Goal: Information Seeking & Learning: Learn about a topic

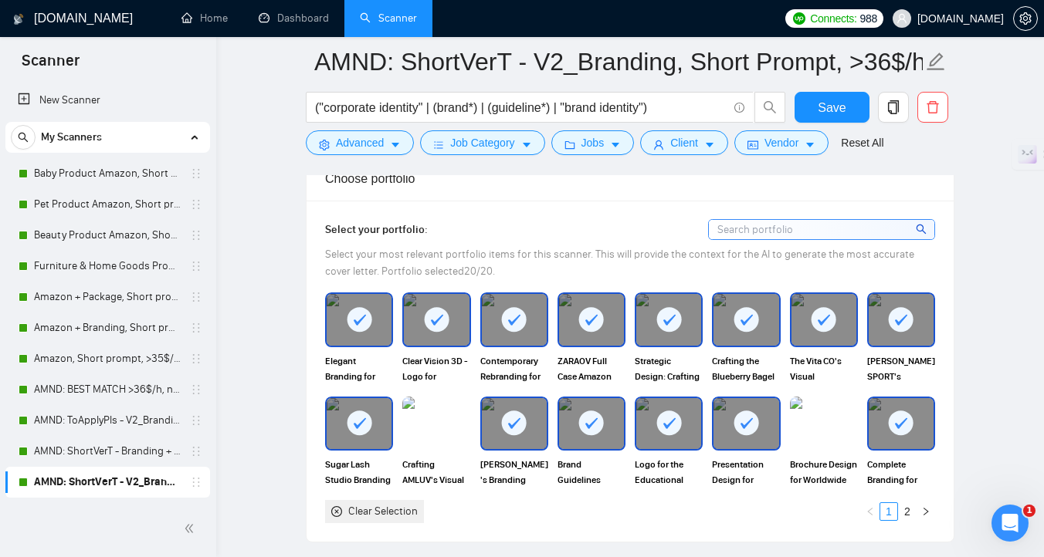
scroll to position [110, 0]
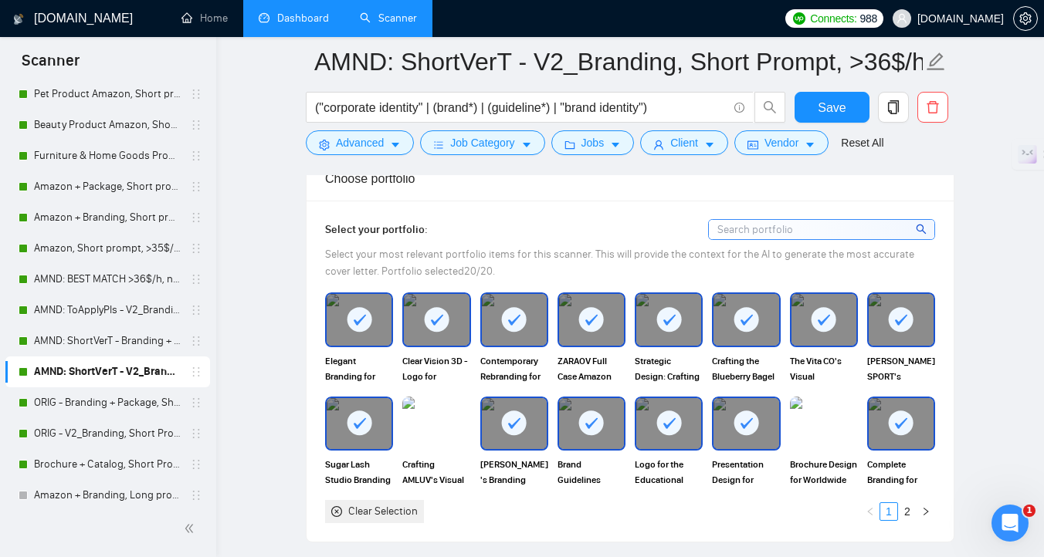
click at [283, 19] on link "Dashboard" at bounding box center [294, 18] width 70 height 13
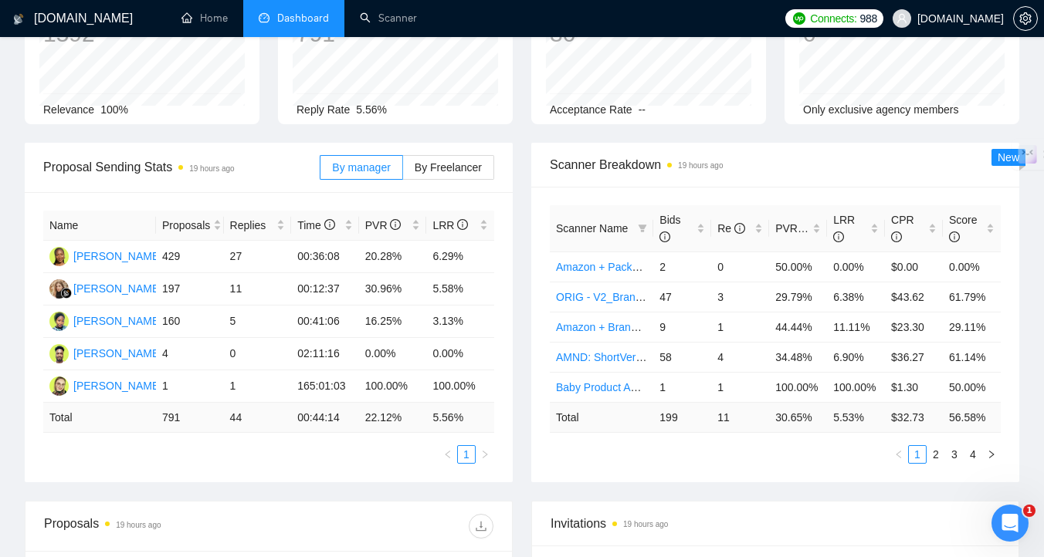
scroll to position [121, 0]
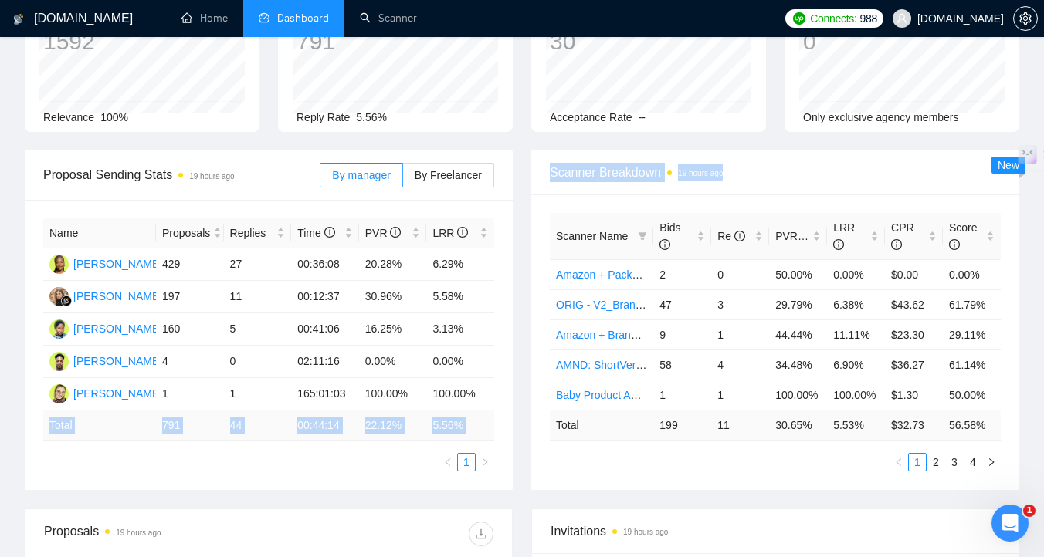
drag, startPoint x: 454, startPoint y: 405, endPoint x: 545, endPoint y: 362, distance: 100.8
click at [545, 362] on div "Proposal Sending Stats 19 hours ago By manager By Freelancer Name Proposals Rep…" at bounding box center [521, 330] width 1013 height 358
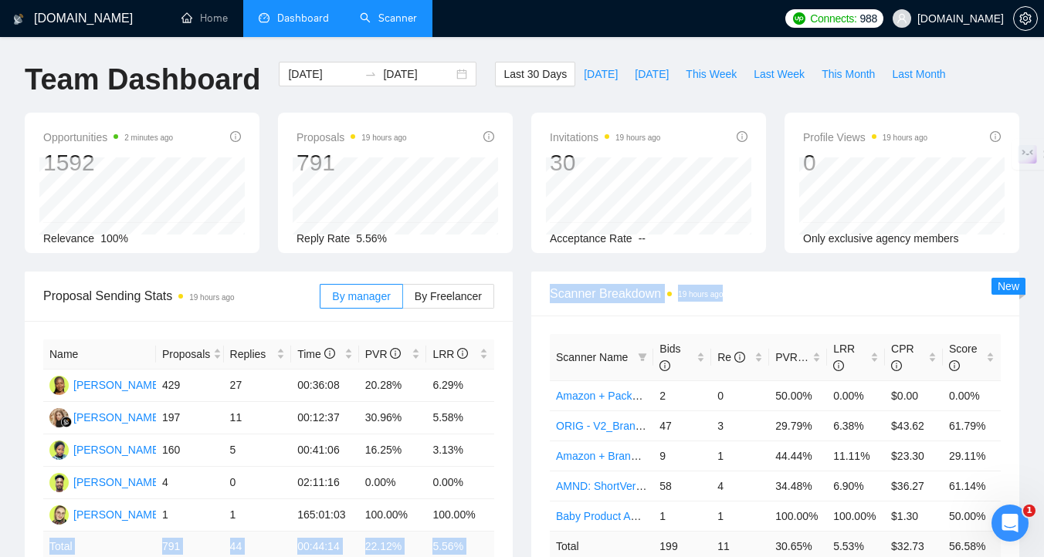
click at [371, 25] on link "Scanner" at bounding box center [388, 18] width 57 height 13
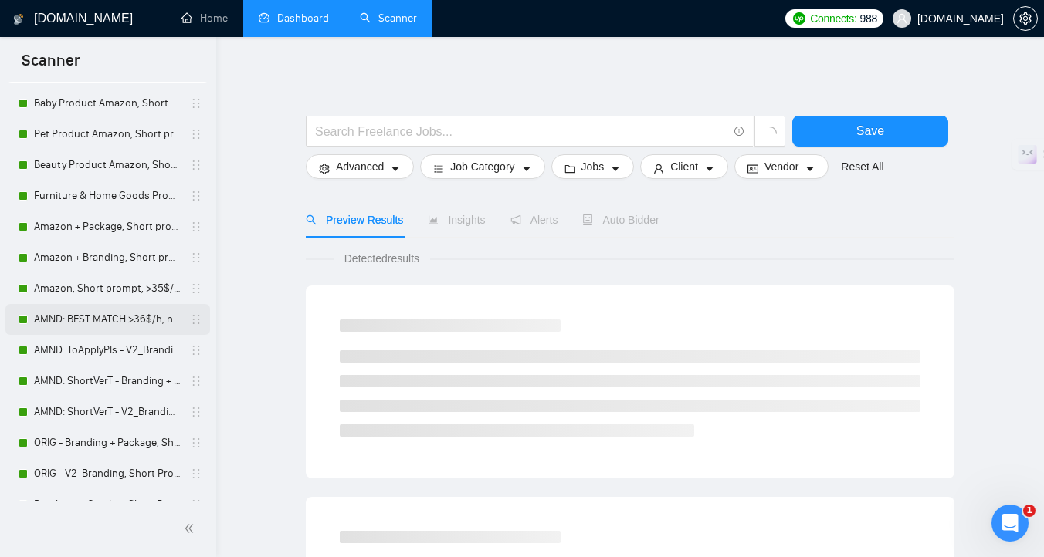
scroll to position [73, 0]
click at [106, 343] on link "AMND: ToApplyPls - V2_Branding, Short Prompt, >36$/h, no agency" at bounding box center [107, 348] width 147 height 31
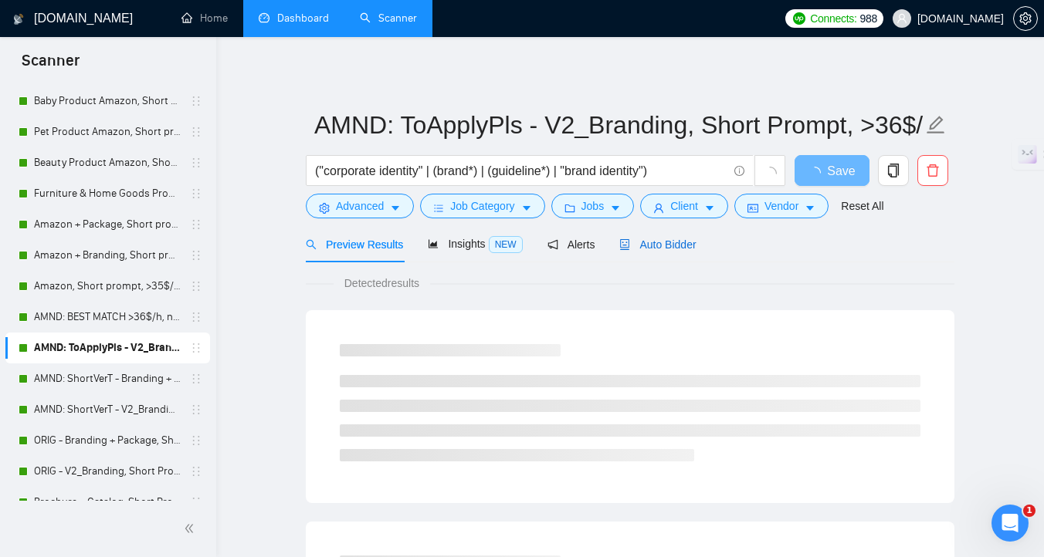
click at [643, 248] on span "Auto Bidder" at bounding box center [657, 245] width 76 height 12
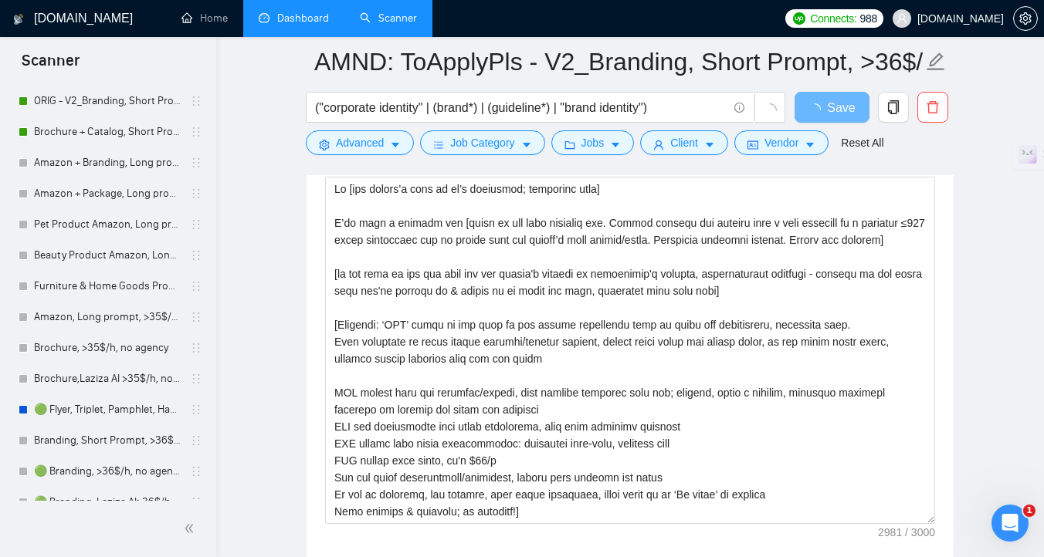
scroll to position [1798, 0]
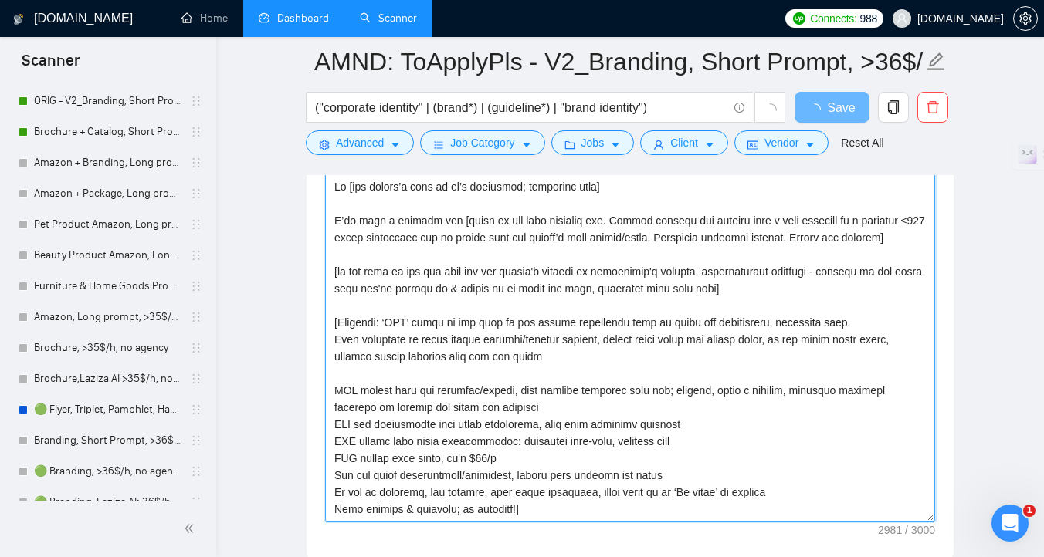
click at [513, 400] on textarea "Cover letter template:" at bounding box center [630, 347] width 610 height 347
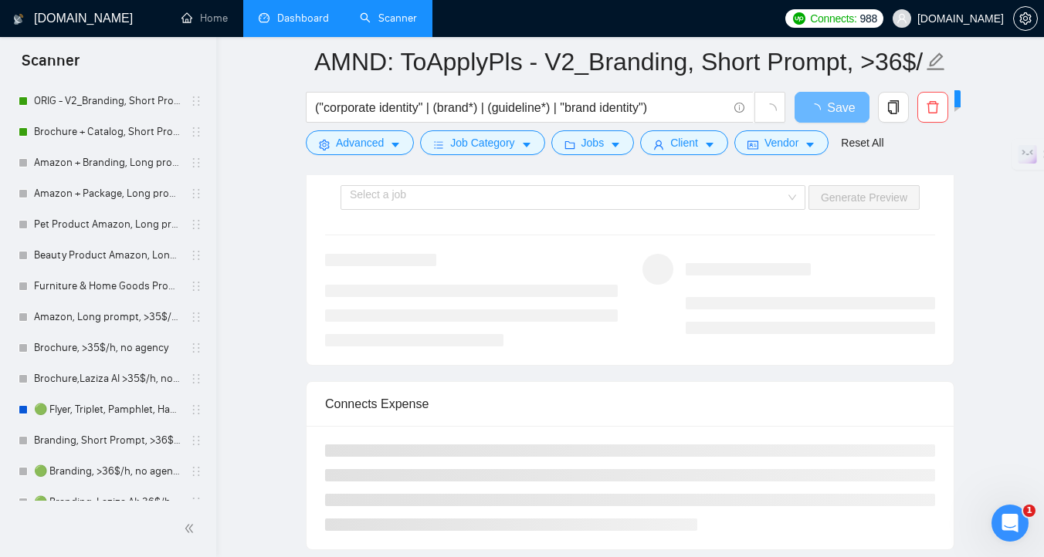
scroll to position [4149, 0]
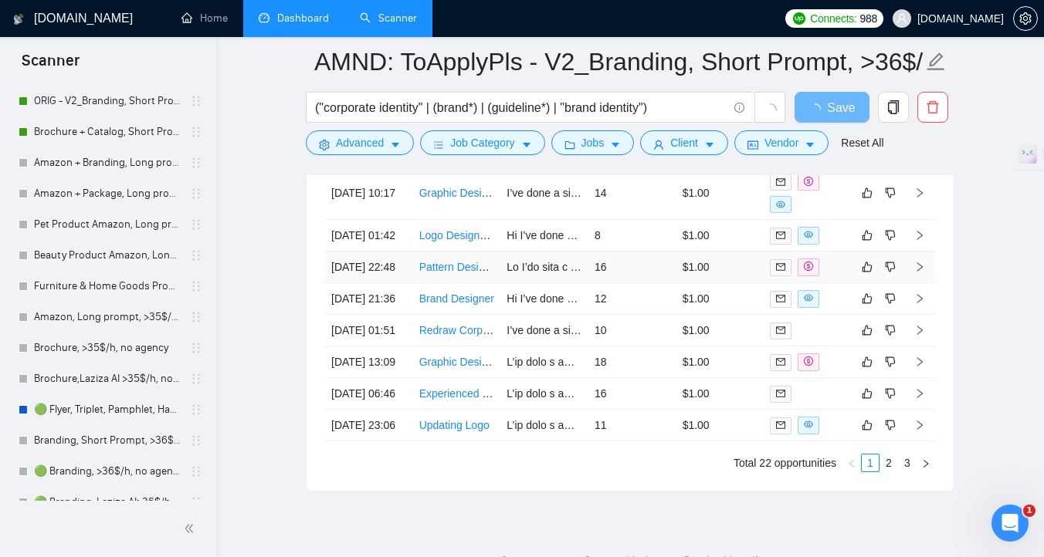
click at [428, 283] on td "Pattern Designer for Kitchen Textiles (8 Patterns from Photographs)" at bounding box center [457, 268] width 88 height 32
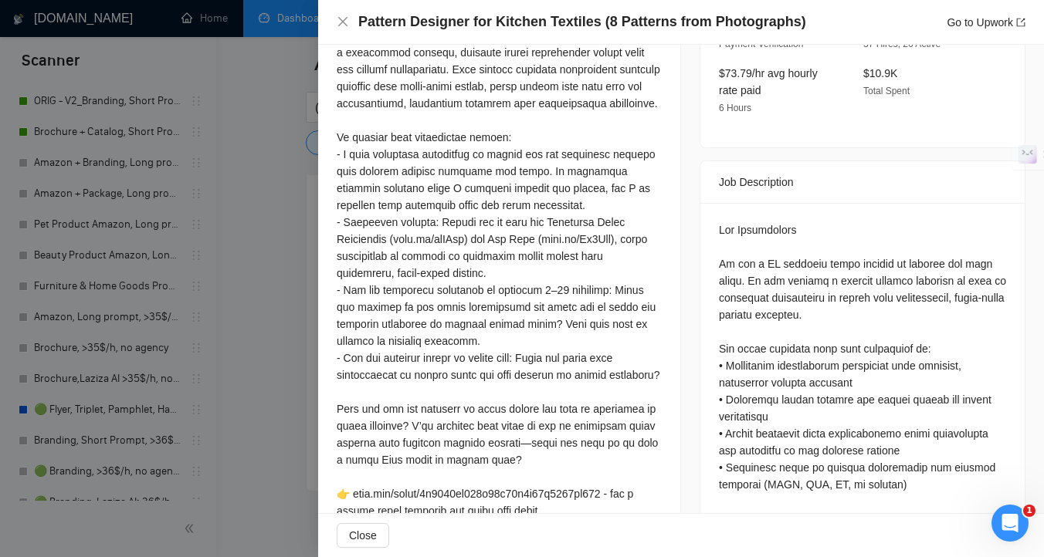
scroll to position [517, 0]
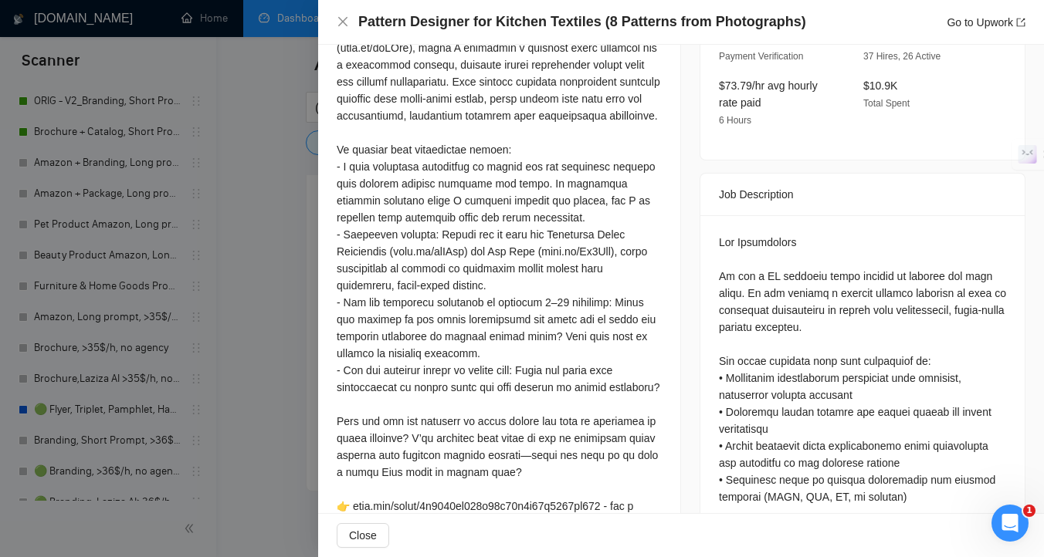
click at [232, 344] on div at bounding box center [522, 278] width 1044 height 557
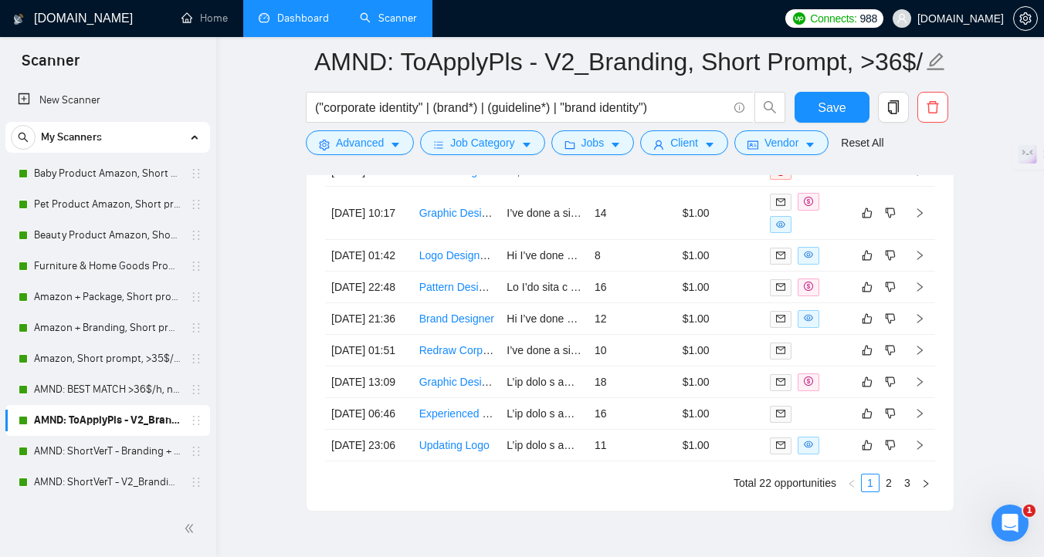
scroll to position [4119, 0]
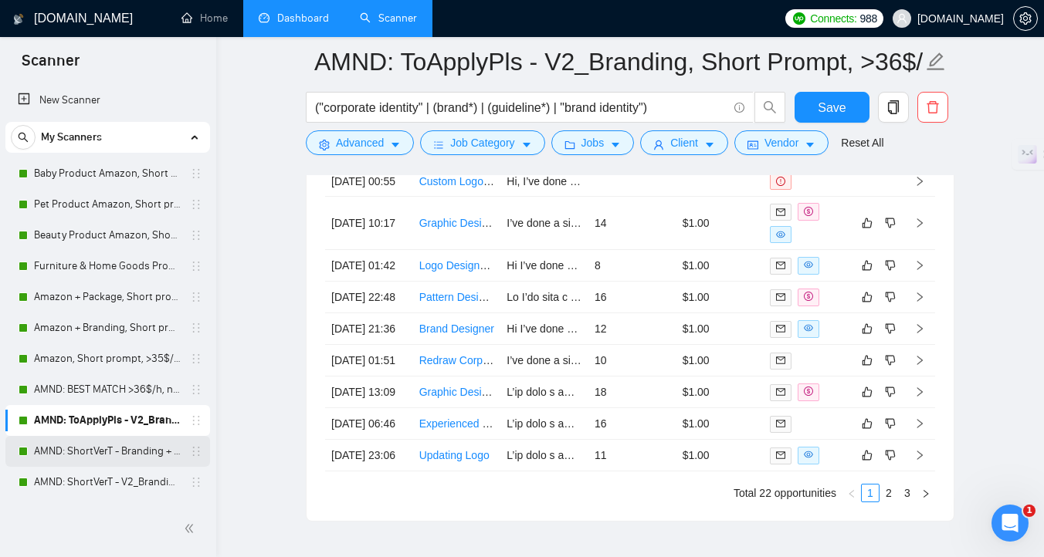
click at [115, 457] on link "AMND: ShortVerT - Branding + Package, Short Prompt, >36$/h, no agency" at bounding box center [107, 451] width 147 height 31
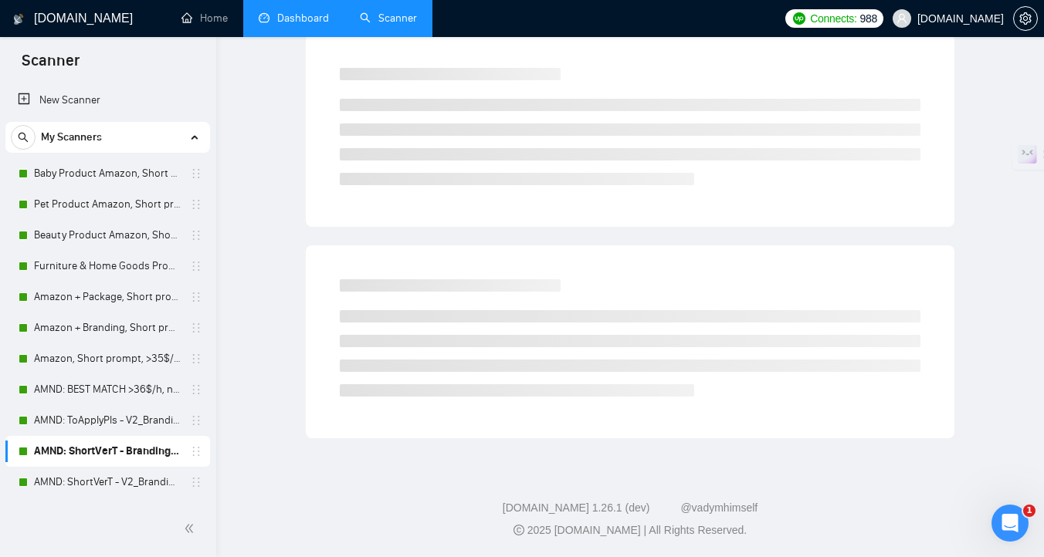
scroll to position [6, 0]
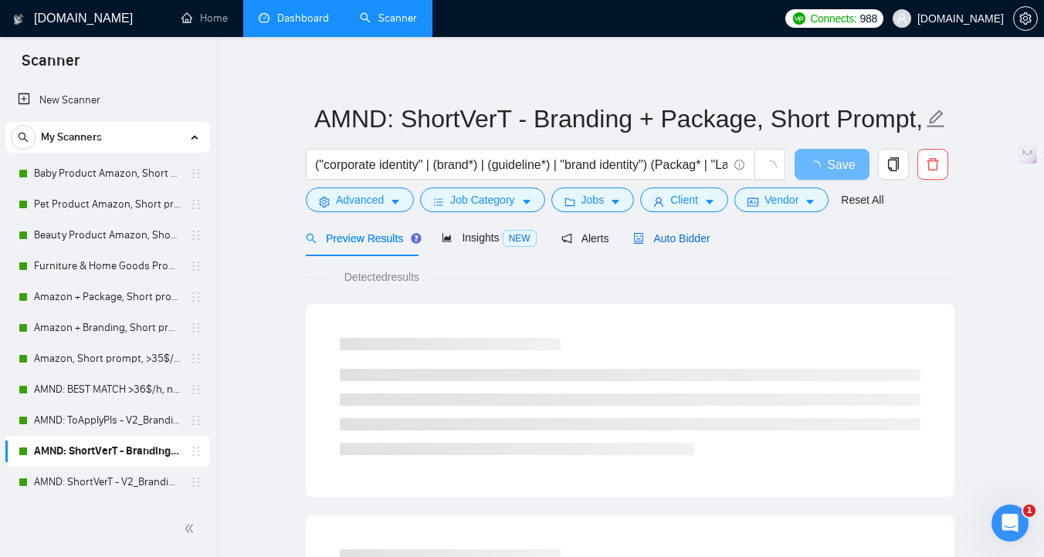
click at [664, 235] on span "Auto Bidder" at bounding box center [671, 238] width 76 height 12
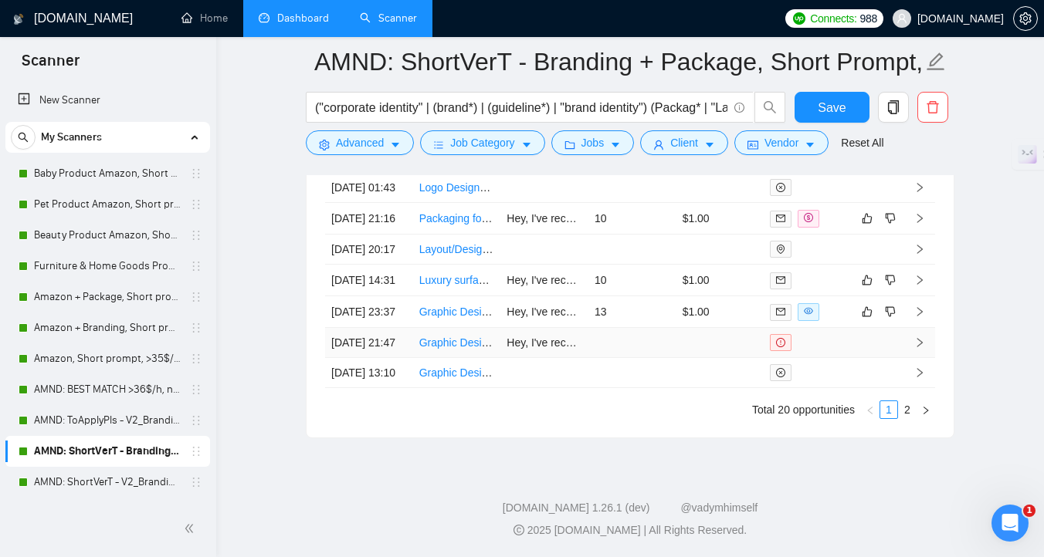
scroll to position [4252, 0]
click at [496, 296] on td "Luxury surface gift boxes designer" at bounding box center [457, 281] width 88 height 32
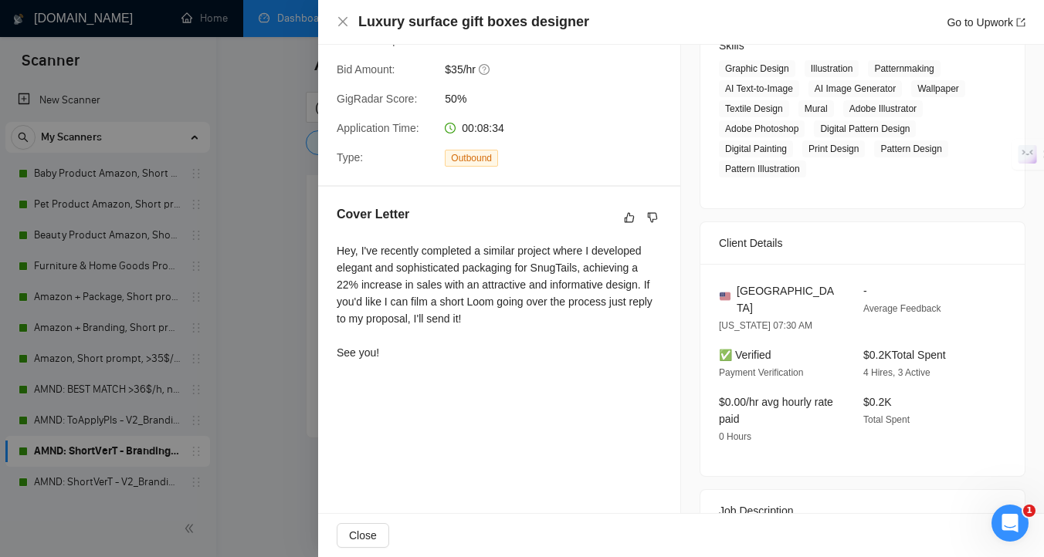
scroll to position [389, 0]
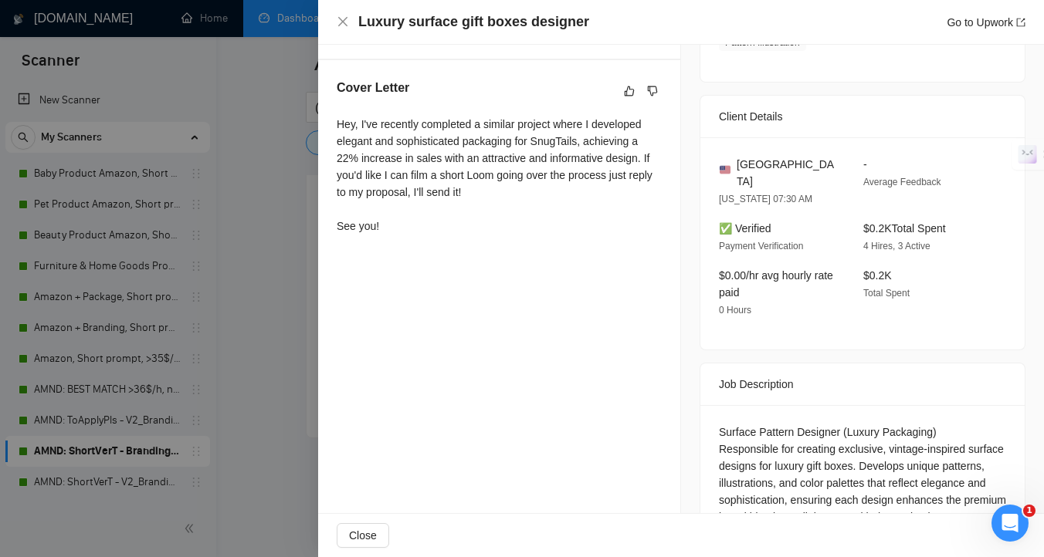
click at [264, 384] on div at bounding box center [522, 278] width 1044 height 557
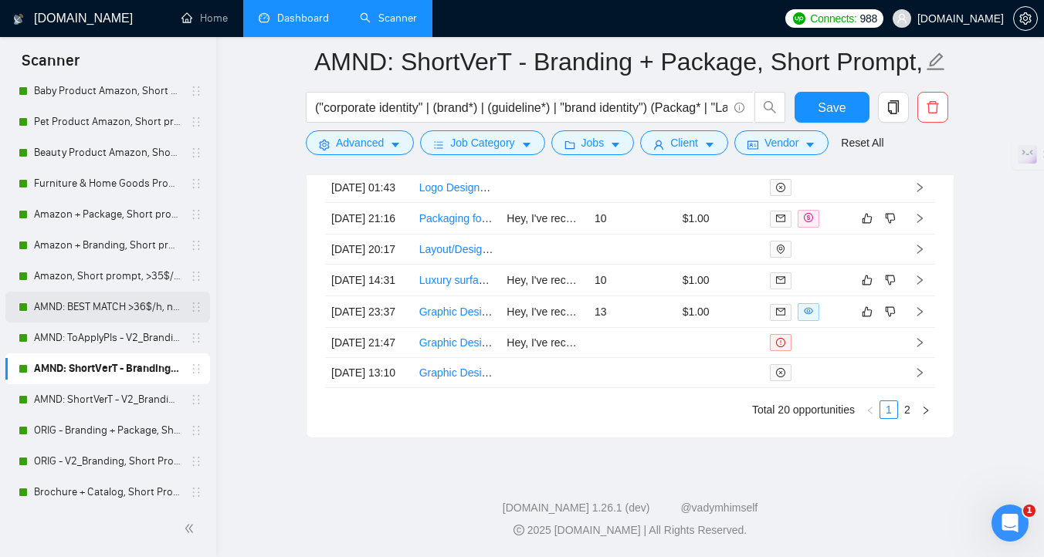
scroll to position [87, 0]
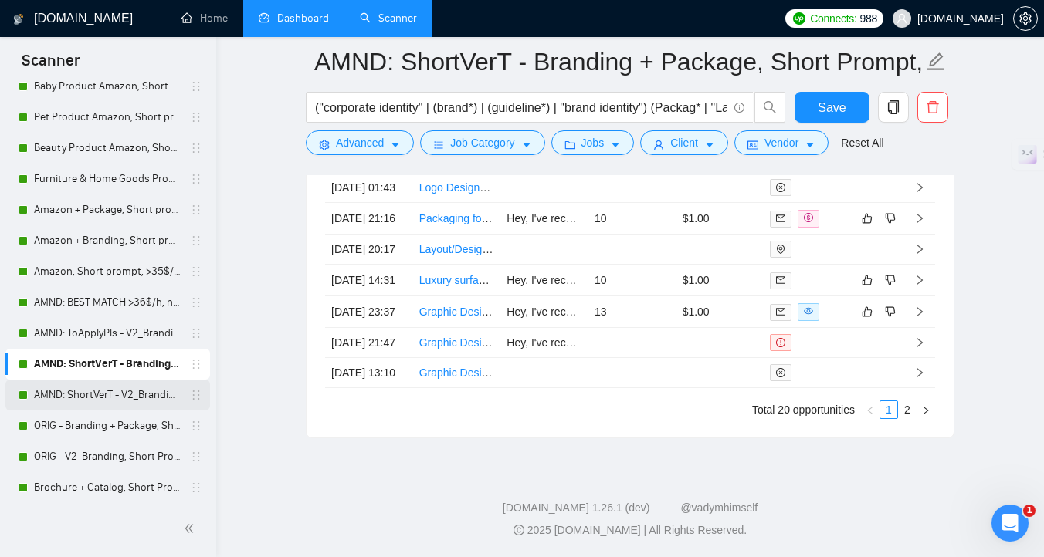
click at [134, 401] on link "AMND: ShortVerT - V2_Branding, Short Prompt, >36$/h, no agency" at bounding box center [107, 395] width 147 height 31
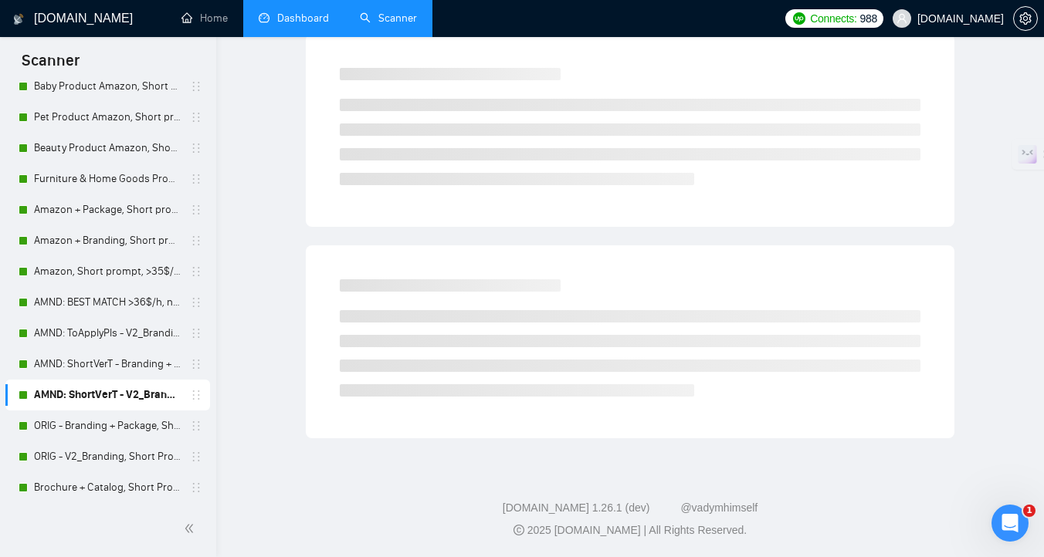
scroll to position [6, 0]
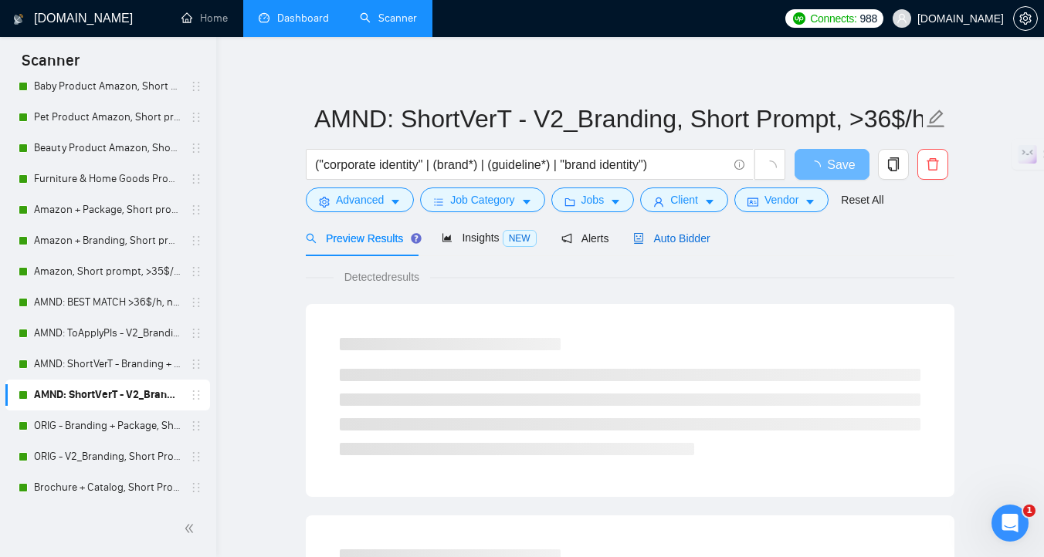
click at [686, 237] on span "Auto Bidder" at bounding box center [671, 238] width 76 height 12
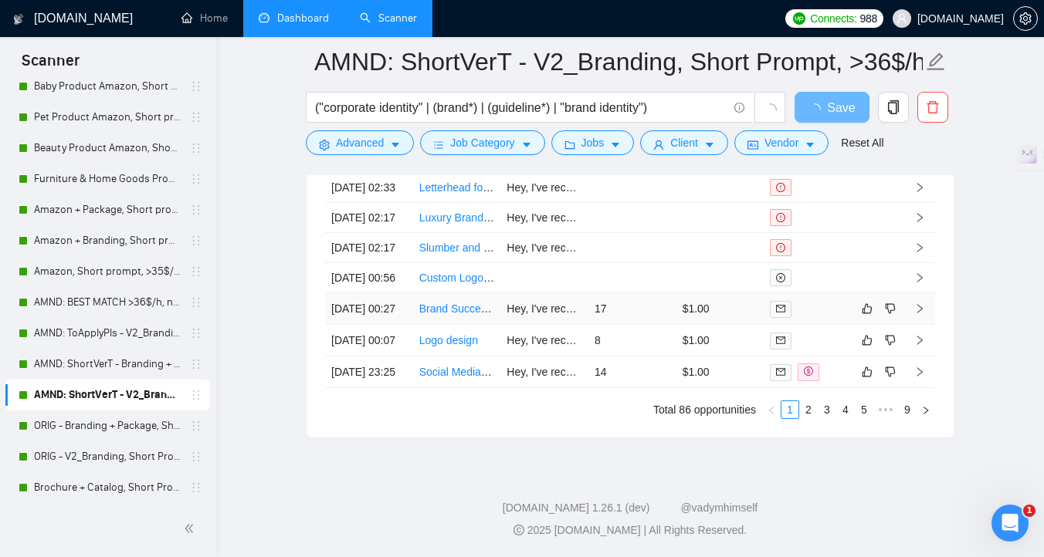
scroll to position [4065, 0]
click at [462, 325] on td "Brand Success Manager" at bounding box center [457, 309] width 88 height 32
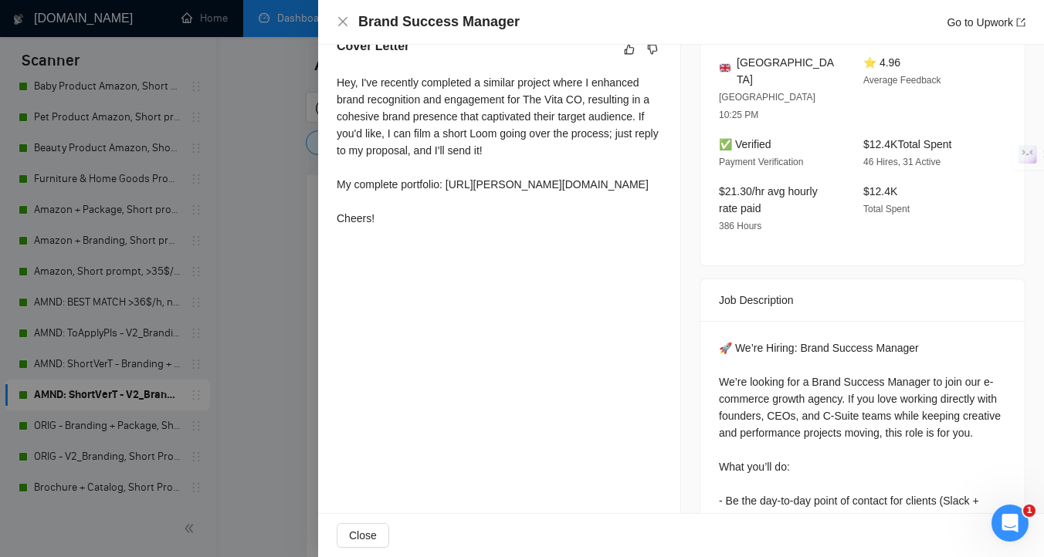
scroll to position [418, 0]
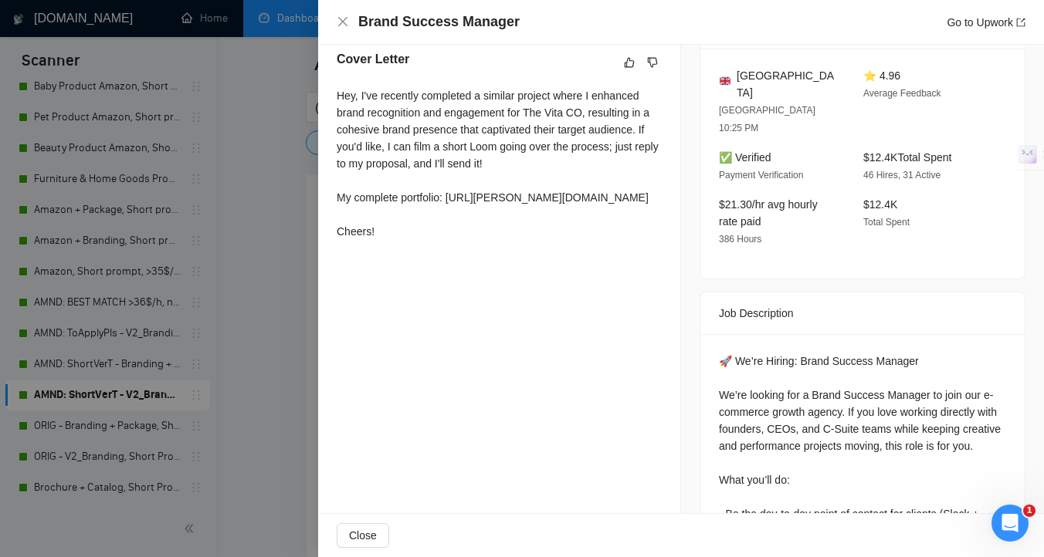
click at [267, 376] on div at bounding box center [522, 278] width 1044 height 557
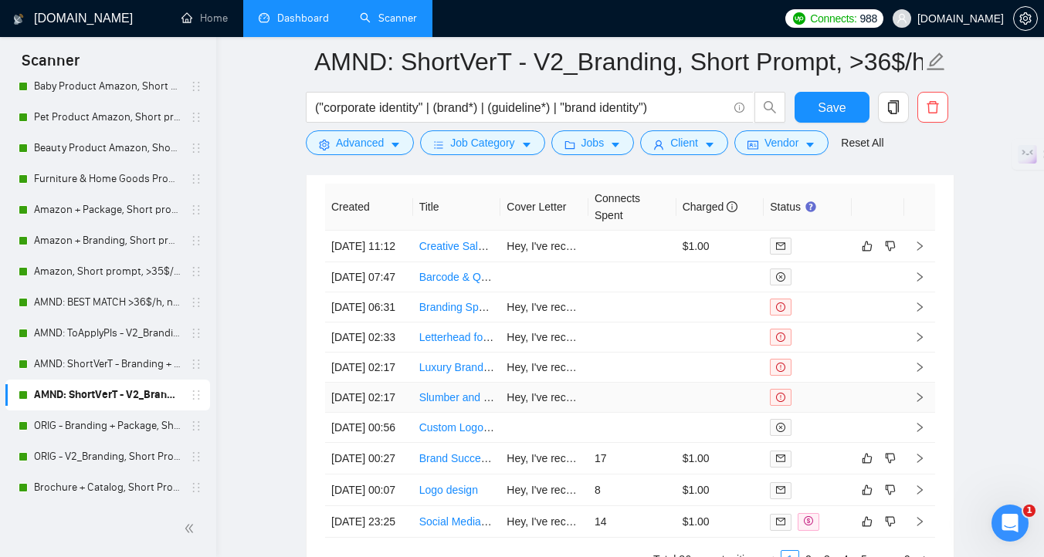
scroll to position [4378, 0]
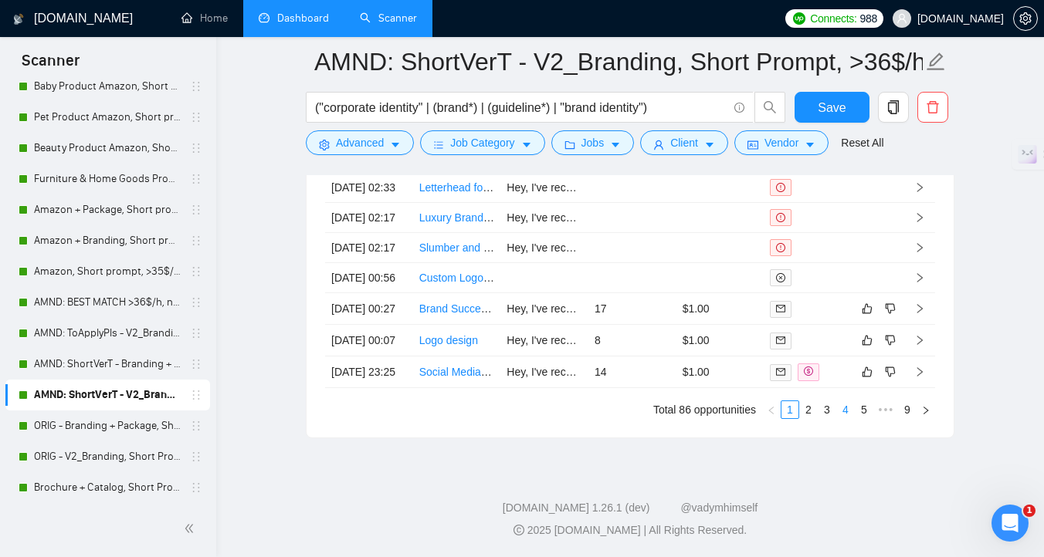
click at [846, 412] on link "4" at bounding box center [845, 409] width 17 height 17
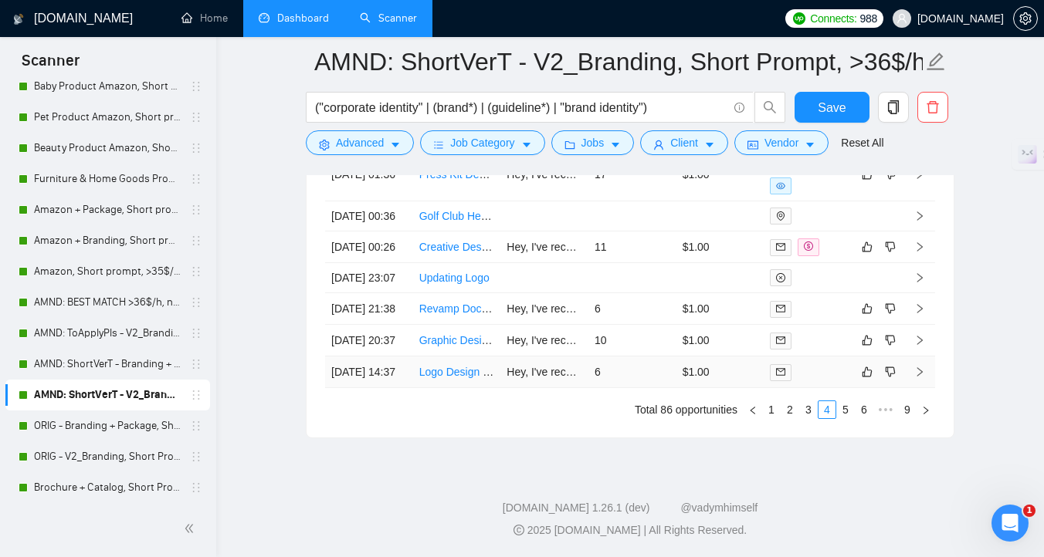
click at [529, 388] on td "Hey, I've recently completed a similar project where I developed a cohesive and…" at bounding box center [544, 373] width 88 height 32
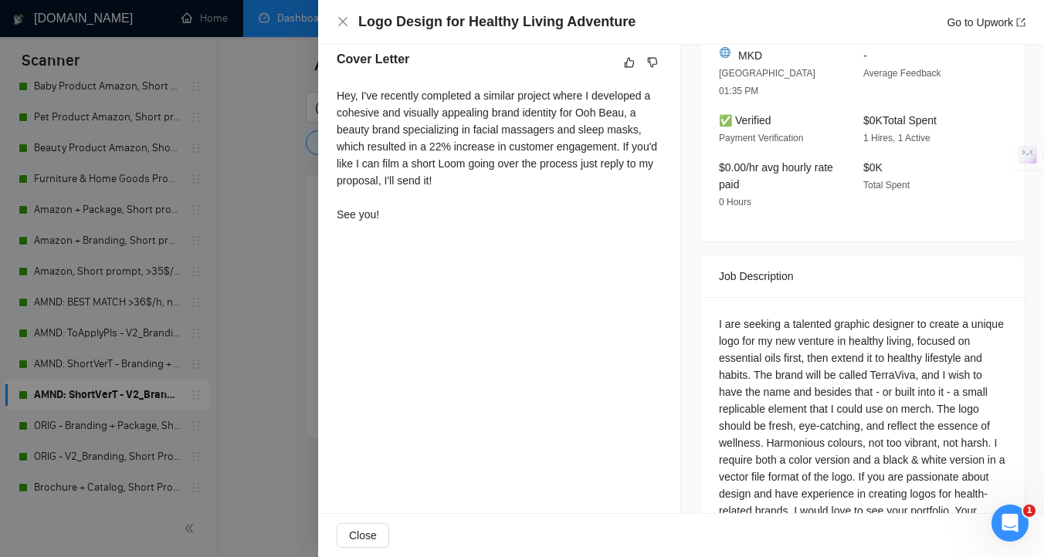
click at [275, 367] on div at bounding box center [522, 278] width 1044 height 557
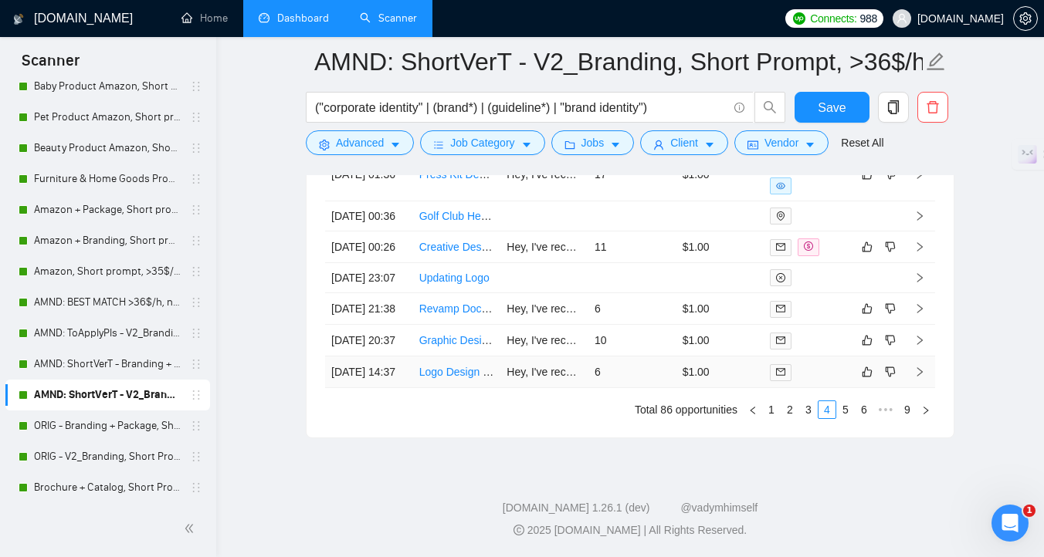
click at [484, 388] on td "Logo Design for Healthy Living Adventure" at bounding box center [457, 373] width 88 height 32
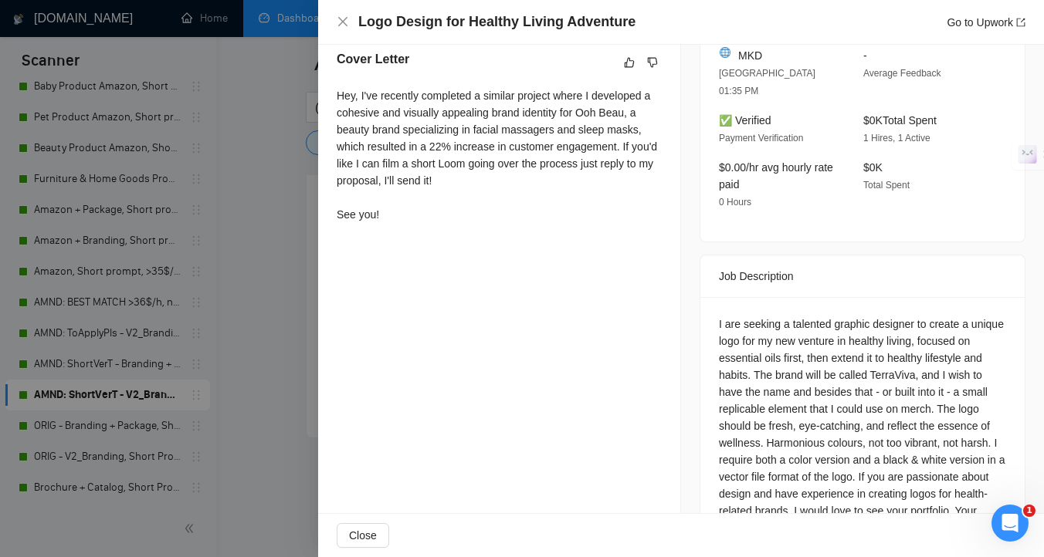
click at [243, 361] on div at bounding box center [522, 278] width 1044 height 557
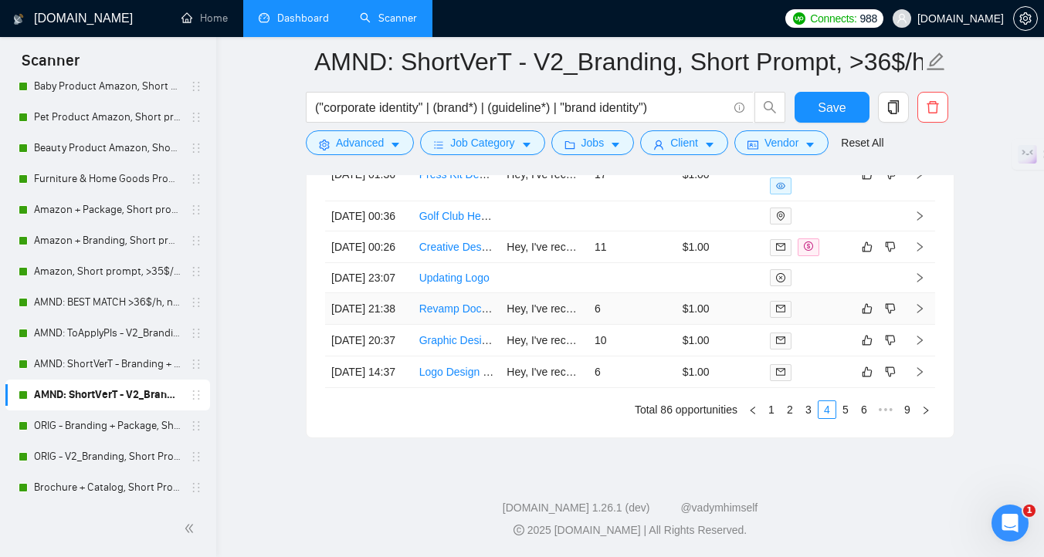
click at [474, 293] on td "Revamp Document Design in InDesign" at bounding box center [457, 309] width 88 height 32
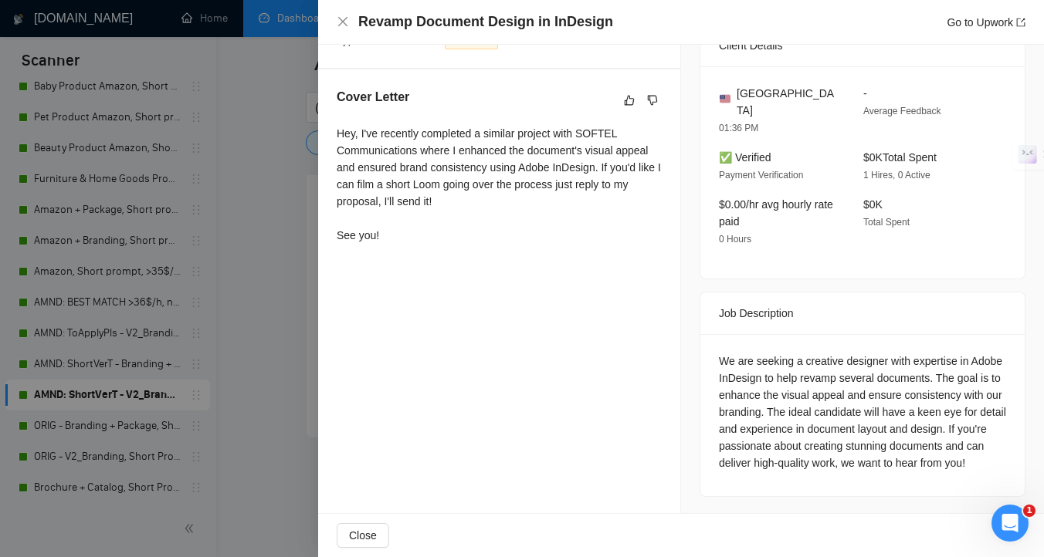
click at [264, 294] on div at bounding box center [522, 278] width 1044 height 557
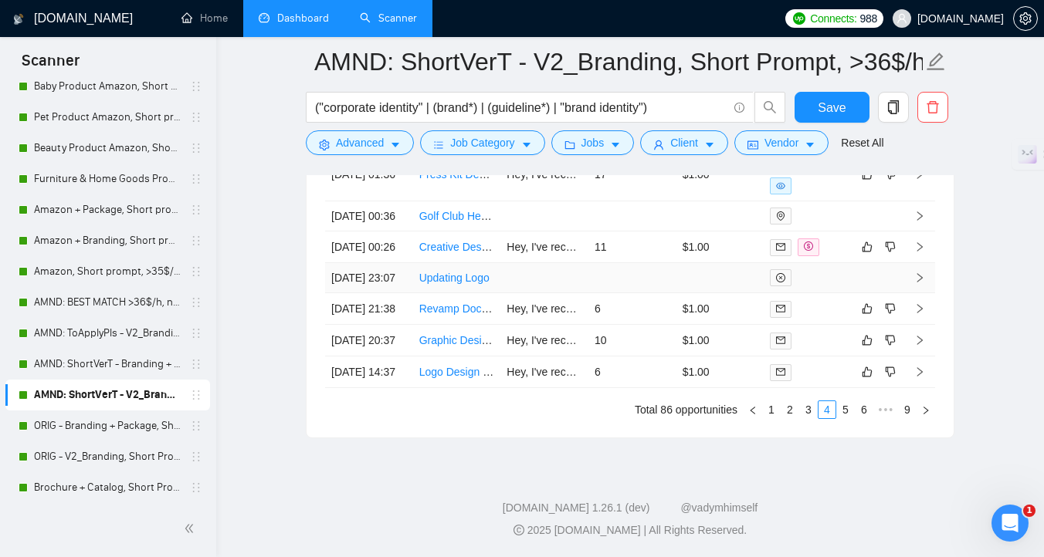
scroll to position [4334, 0]
click at [481, 244] on td "Creative Designer Needed for Modern Email Signature" at bounding box center [457, 248] width 88 height 32
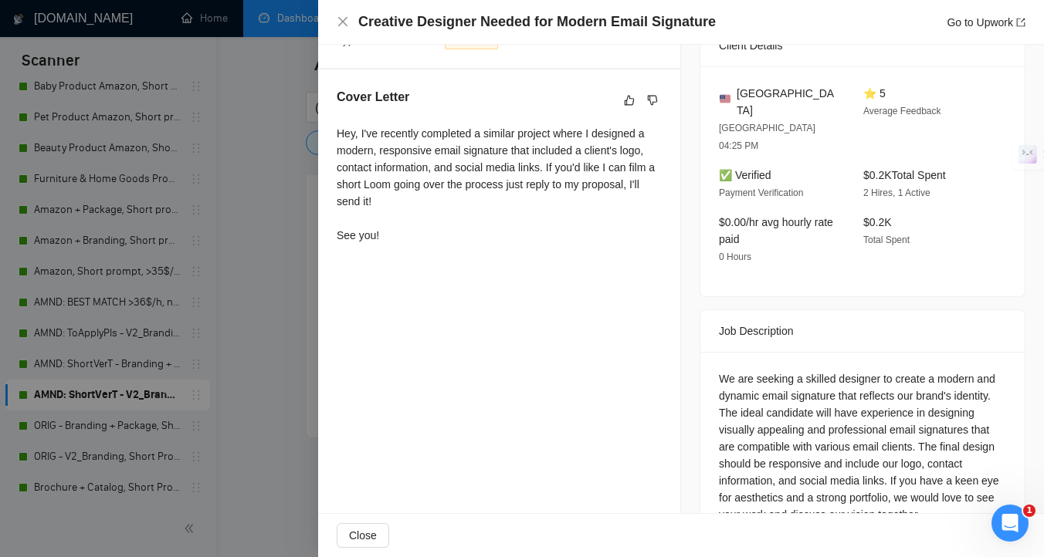
click at [222, 254] on div at bounding box center [522, 278] width 1044 height 557
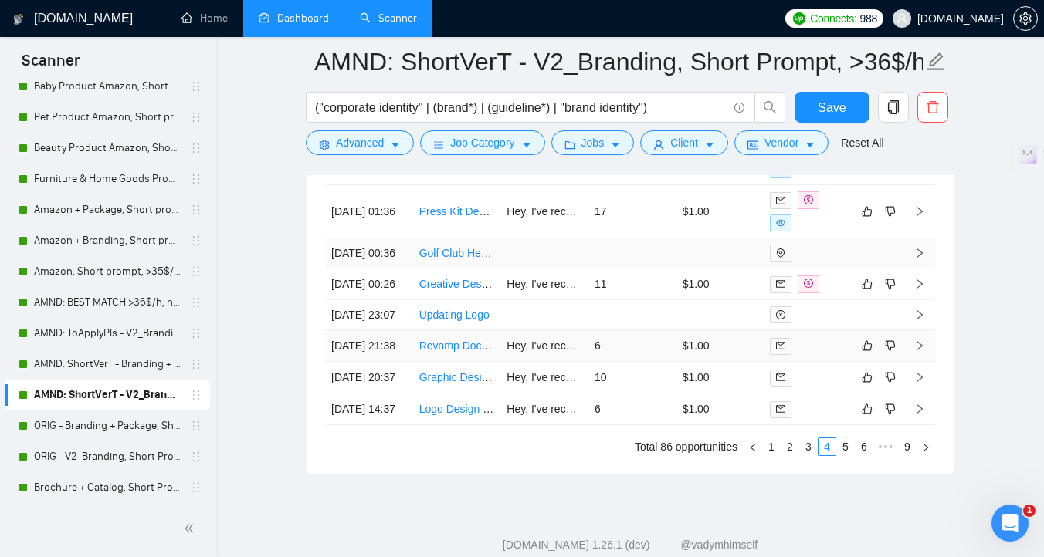
scroll to position [4218, 0]
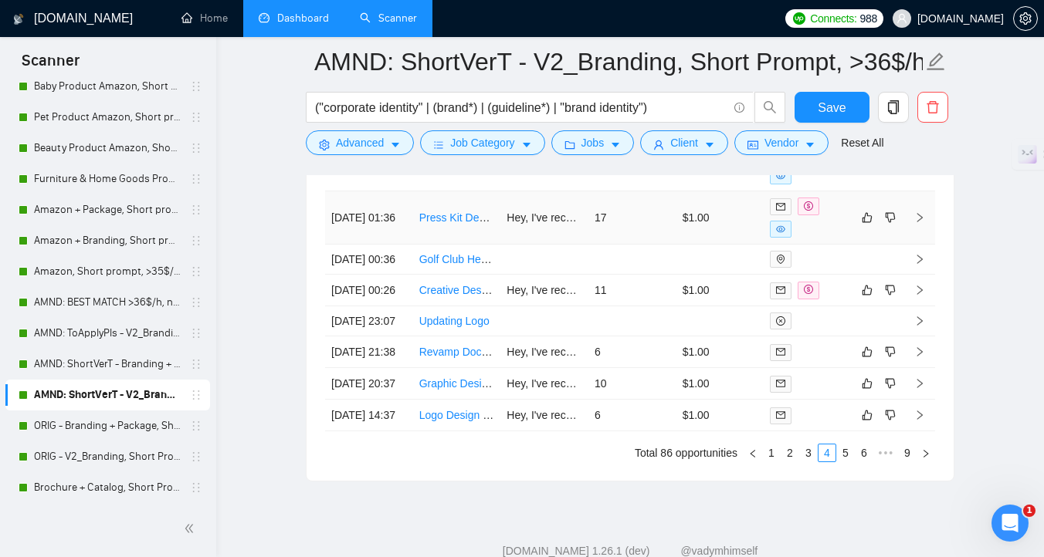
click at [483, 245] on td "Press Kit Designer Needed for Company Details" at bounding box center [457, 217] width 88 height 53
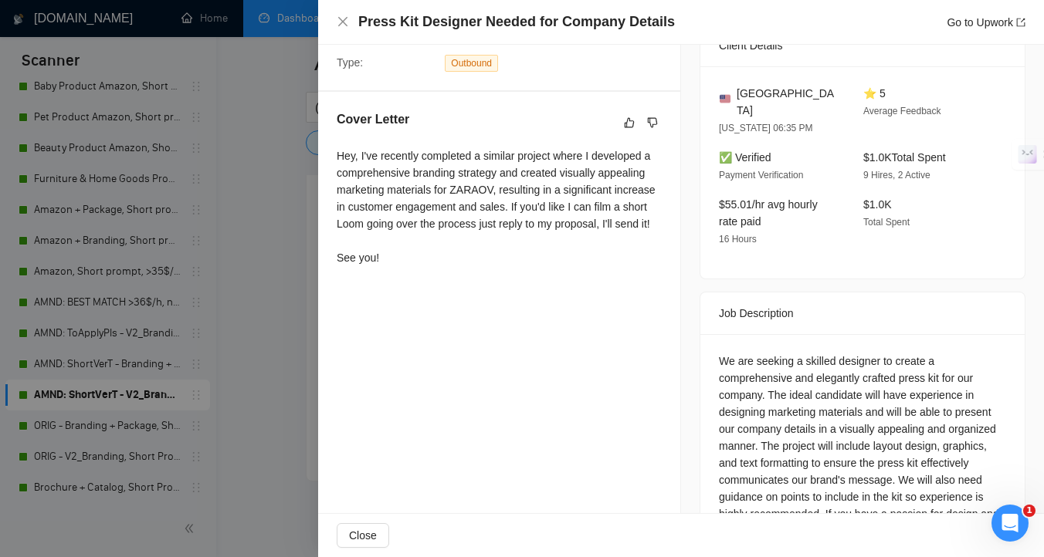
click at [284, 305] on div at bounding box center [522, 278] width 1044 height 557
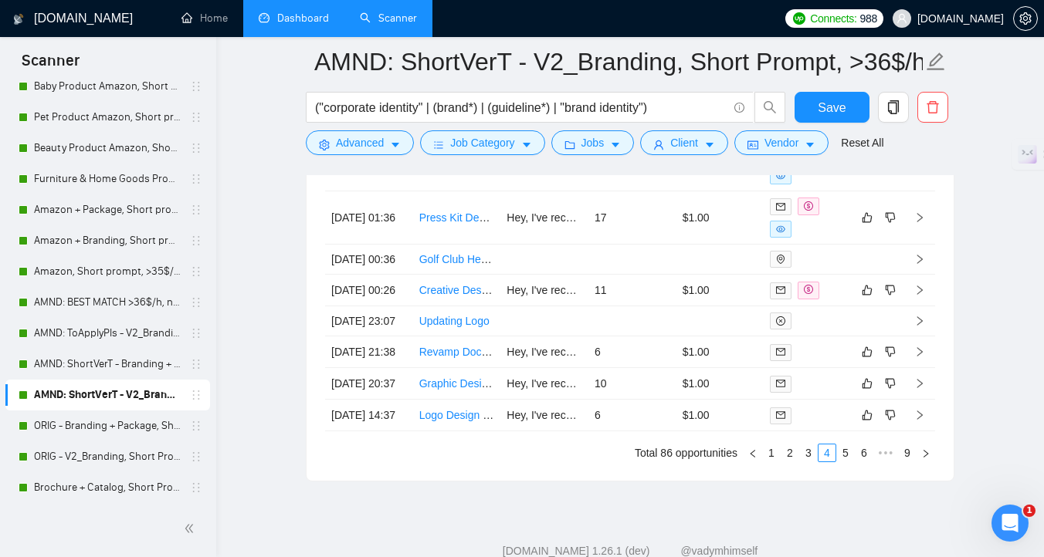
click at [286, 18] on link "Dashboard" at bounding box center [294, 18] width 70 height 13
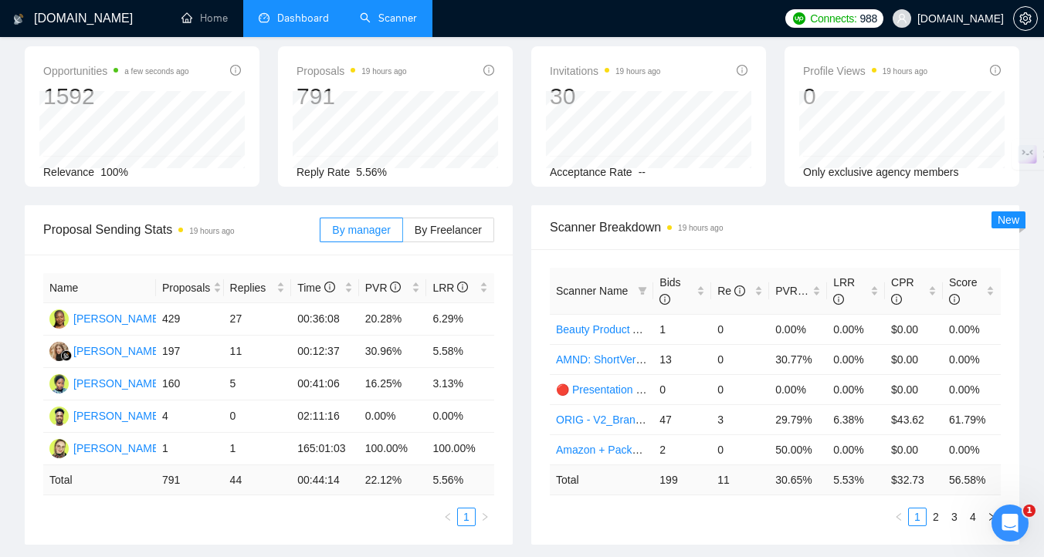
scroll to position [73, 0]
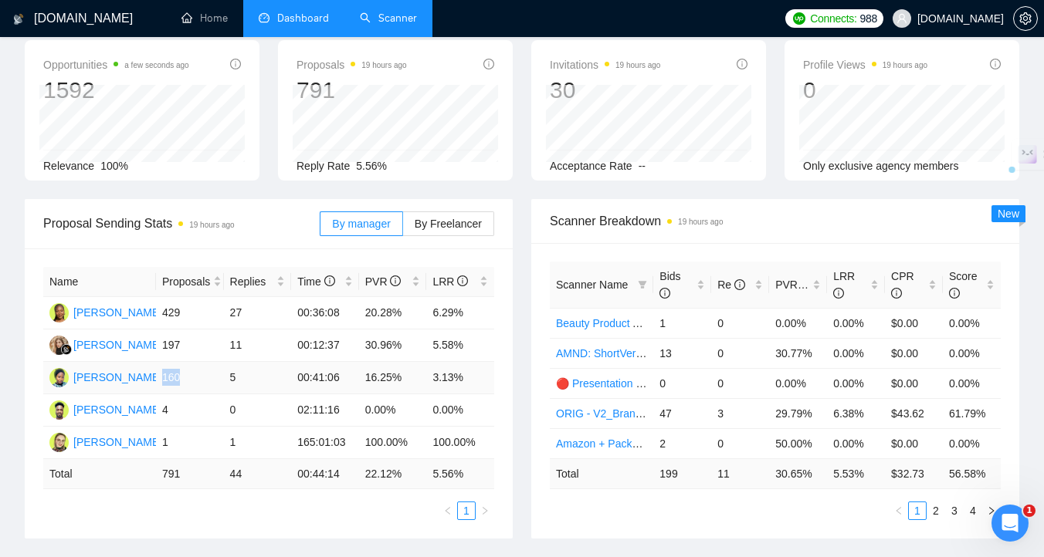
drag, startPoint x: 164, startPoint y: 378, endPoint x: 184, endPoint y: 378, distance: 20.1
click at [184, 378] on td "160" at bounding box center [190, 378] width 68 height 32
drag, startPoint x: 166, startPoint y: 310, endPoint x: 184, endPoint y: 313, distance: 18.0
click at [184, 313] on td "429" at bounding box center [190, 313] width 68 height 32
drag, startPoint x: 163, startPoint y: 310, endPoint x: 182, endPoint y: 312, distance: 19.4
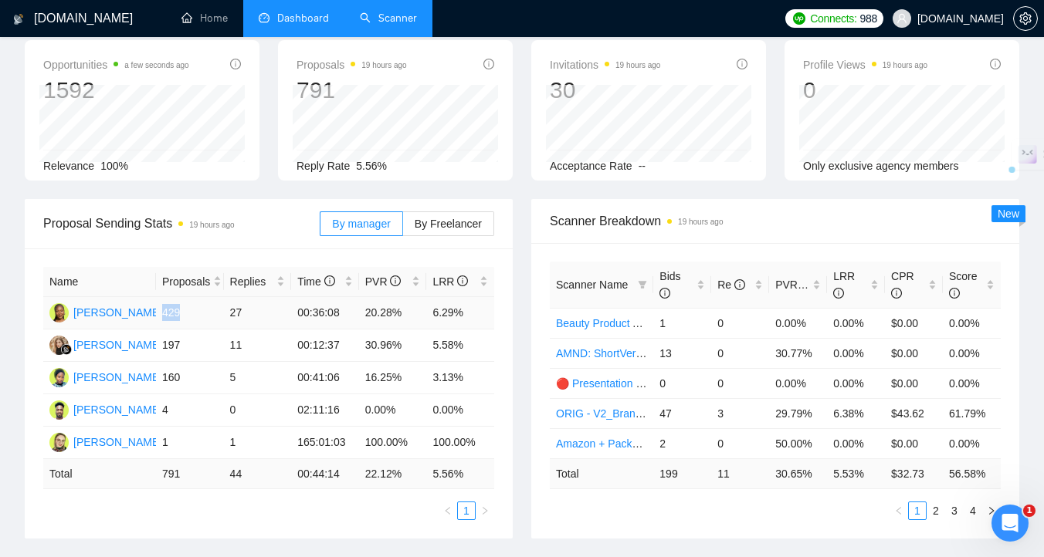
click at [182, 312] on td "429" at bounding box center [190, 313] width 68 height 32
drag, startPoint x: 183, startPoint y: 376, endPoint x: 163, endPoint y: 378, distance: 20.1
click at [163, 378] on td "160" at bounding box center [190, 378] width 68 height 32
drag, startPoint x: 163, startPoint y: 315, endPoint x: 186, endPoint y: 315, distance: 23.2
click at [186, 315] on td "429" at bounding box center [190, 313] width 68 height 32
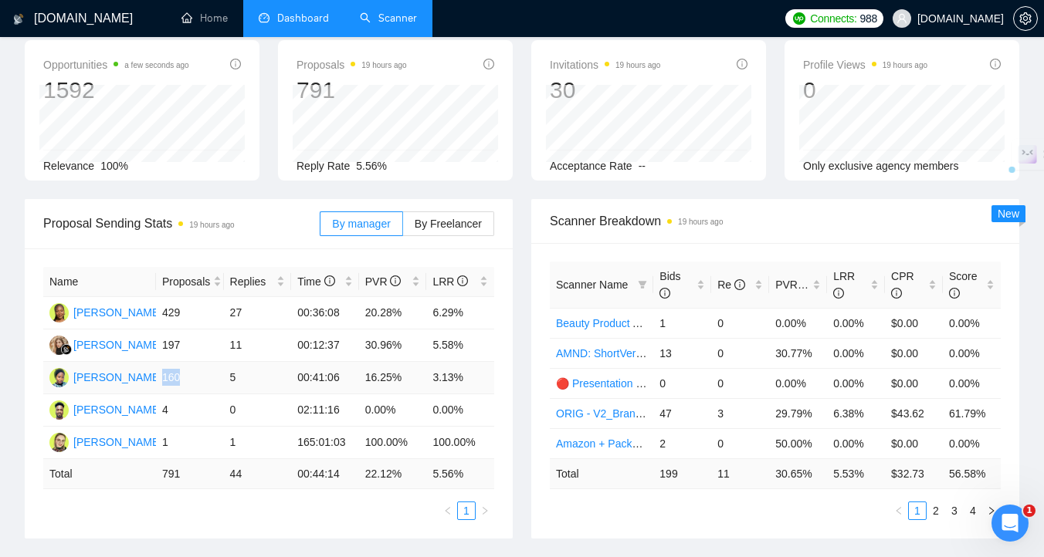
drag, startPoint x: 186, startPoint y: 377, endPoint x: 162, endPoint y: 378, distance: 23.9
click at [162, 378] on td "160" at bounding box center [190, 378] width 68 height 32
click at [526, 327] on div "Scanner Breakdown 19 hours ago Scanner Name Bids Re PVR LRR CPR Score Beauty Pr…" at bounding box center [775, 369] width 506 height 340
drag, startPoint x: 466, startPoint y: 313, endPoint x: 432, endPoint y: 313, distance: 34.0
click at [432, 313] on td "6.29%" at bounding box center [460, 313] width 68 height 32
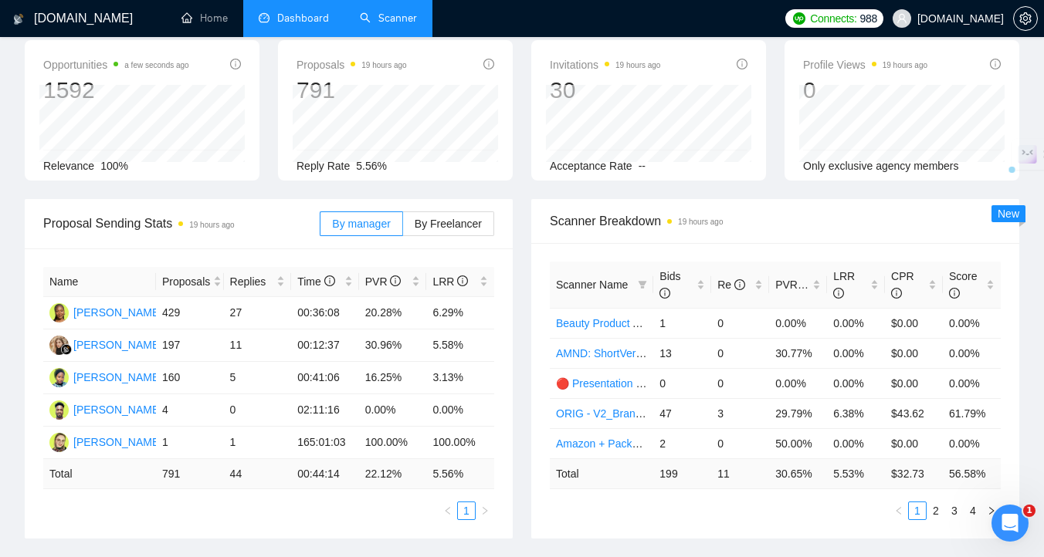
click at [523, 380] on div "Scanner Breakdown 19 hours ago Scanner Name Bids Re PVR LRR CPR Score Beauty Pr…" at bounding box center [775, 369] width 506 height 340
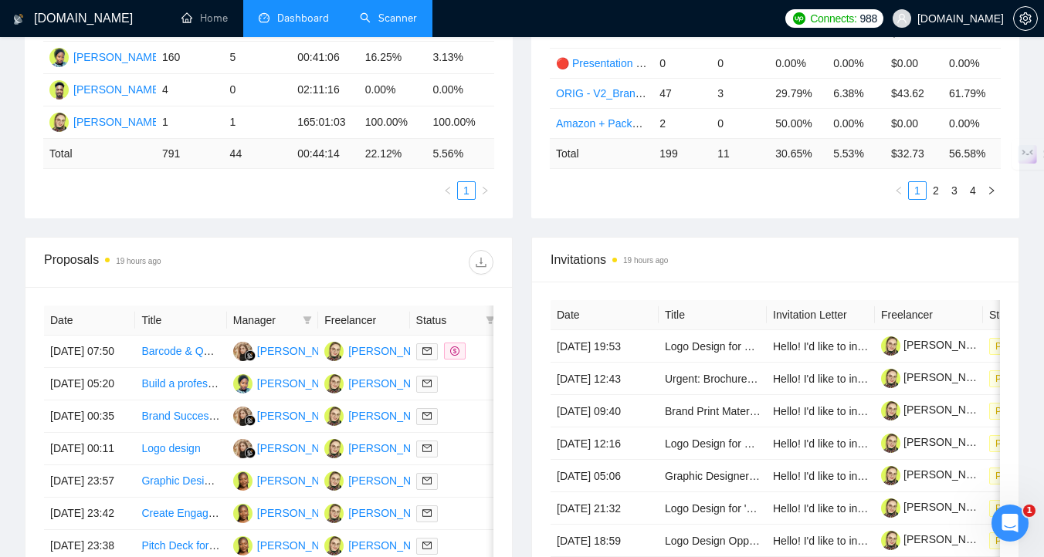
scroll to position [411, 0]
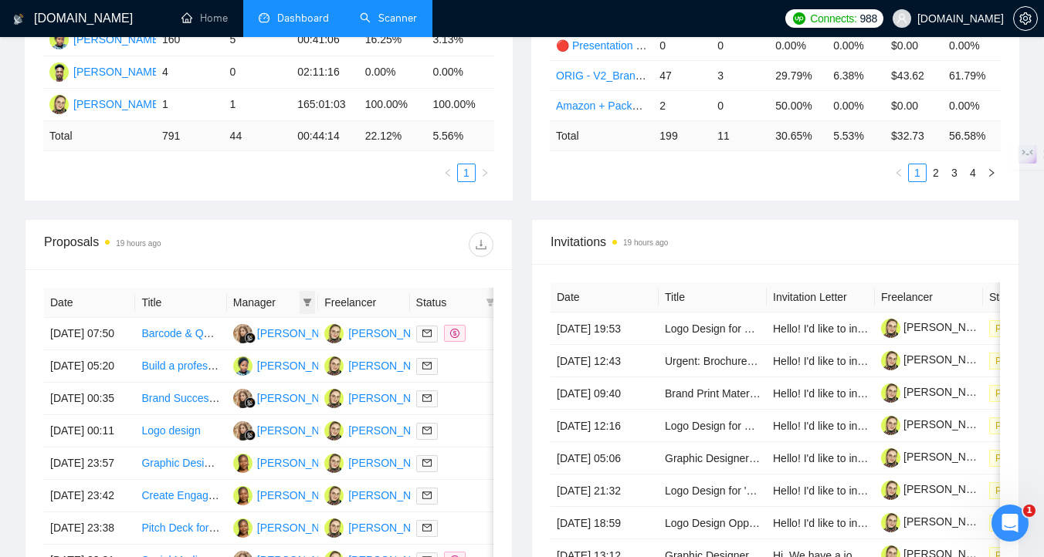
click at [308, 300] on icon "filter" at bounding box center [307, 303] width 8 height 8
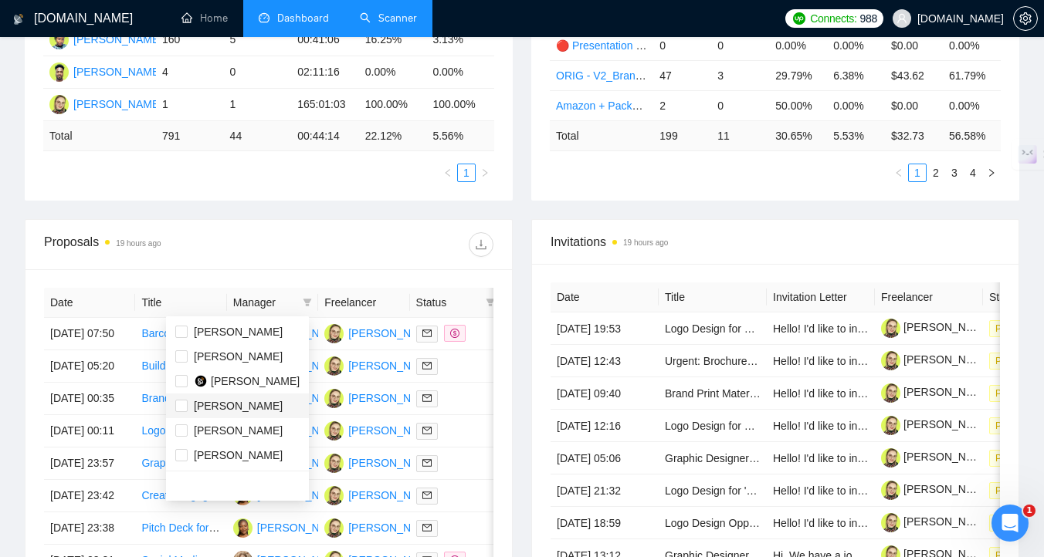
click at [263, 412] on span "[PERSON_NAME]" at bounding box center [238, 406] width 89 height 12
checkbox input "true"
click at [522, 363] on div "Invitations 19 hours ago Date Title Invitation Letter Freelancer Status [DATE] …" at bounding box center [775, 455] width 506 height 473
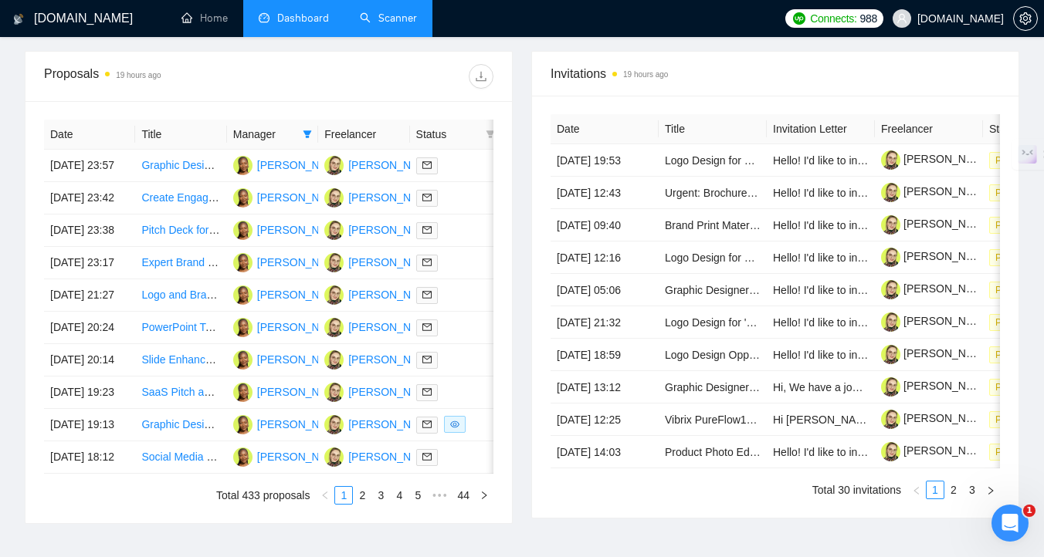
scroll to position [580, 0]
click at [461, 181] on td at bounding box center [455, 165] width 91 height 32
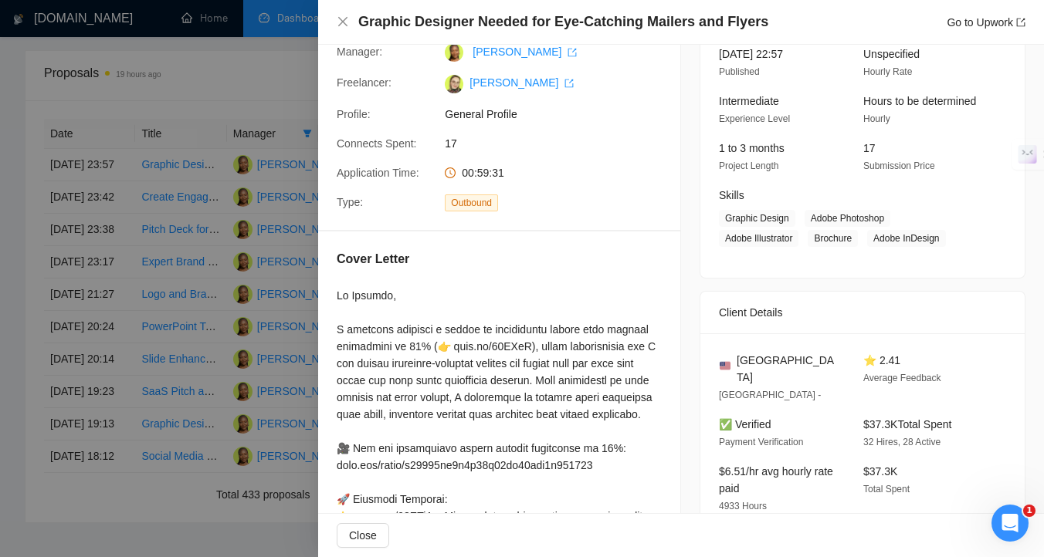
scroll to position [111, 0]
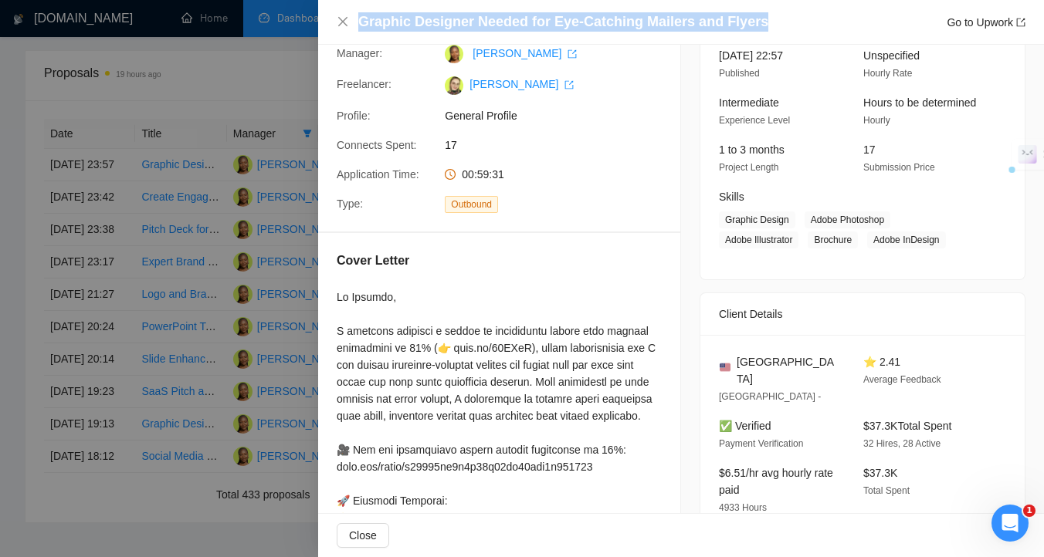
drag, startPoint x: 355, startPoint y: 19, endPoint x: 769, endPoint y: 22, distance: 413.8
click at [769, 22] on div "Graphic Designer Needed for Eye-Catching Mailers and Flyers Go to Upwork" at bounding box center [681, 21] width 689 height 19
copy h4 "Graphic Designer Needed for Eye-Catching Mailers and Flyers"
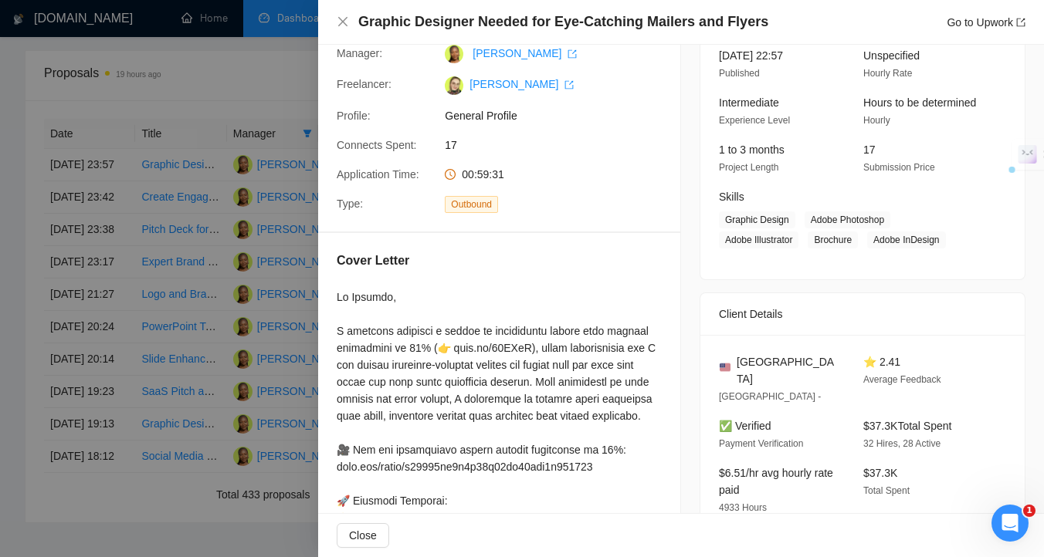
click at [762, 24] on div "Graphic Designer Needed for Eye-Catching Mailers and Flyers Go to Upwork" at bounding box center [691, 21] width 667 height 19
click at [195, 365] on div at bounding box center [522, 278] width 1044 height 557
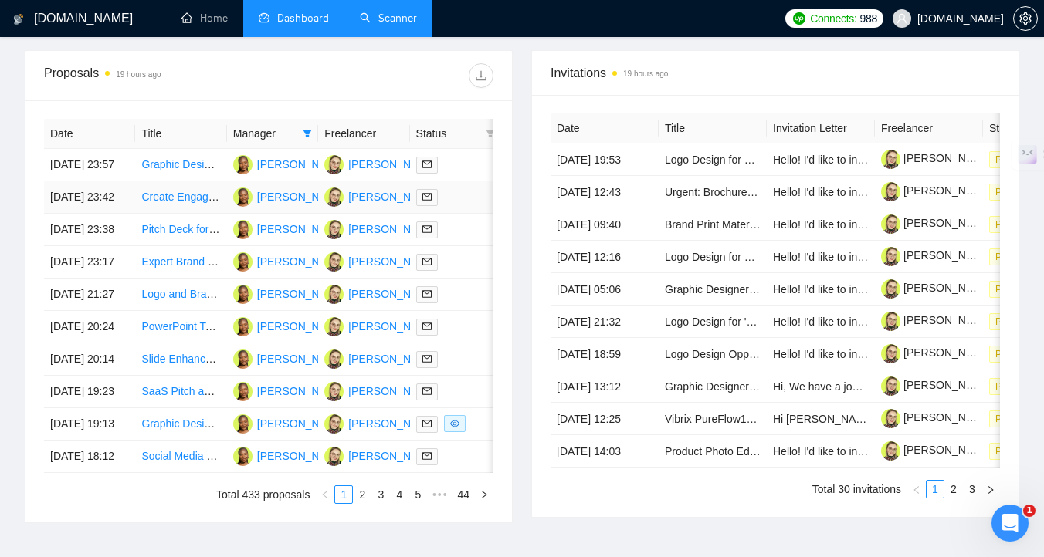
click at [459, 206] on div at bounding box center [455, 197] width 79 height 18
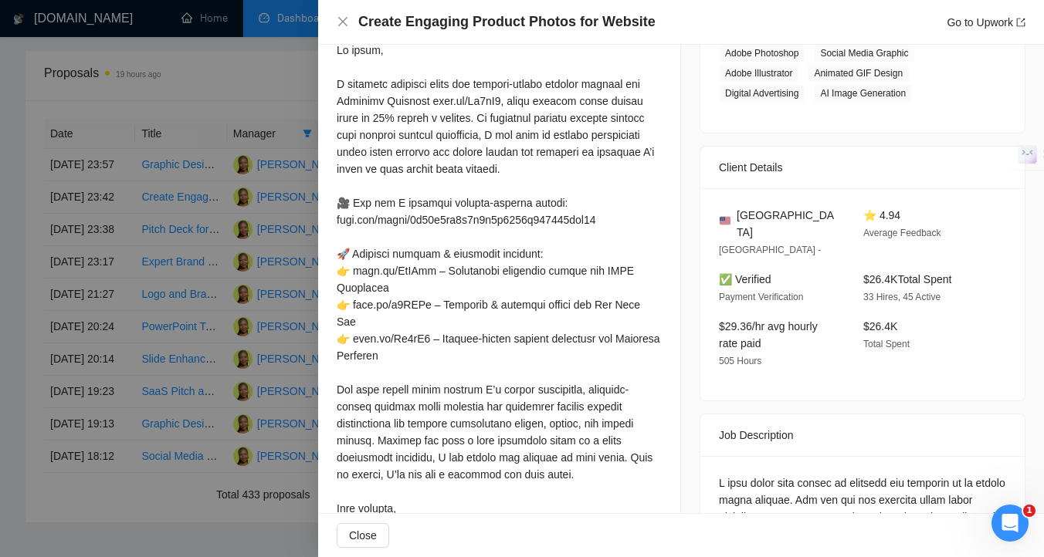
scroll to position [370, 0]
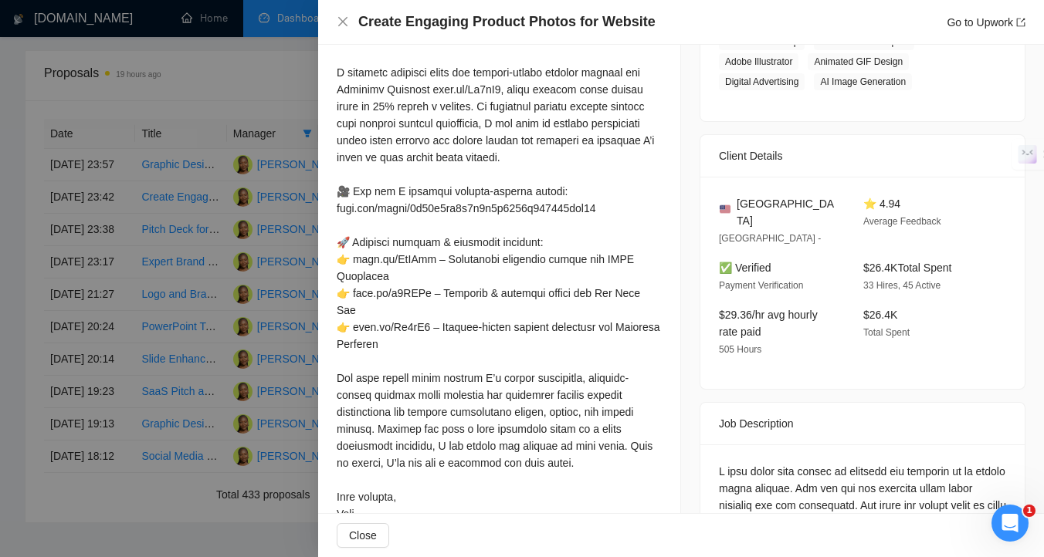
click at [119, 387] on div at bounding box center [522, 278] width 1044 height 557
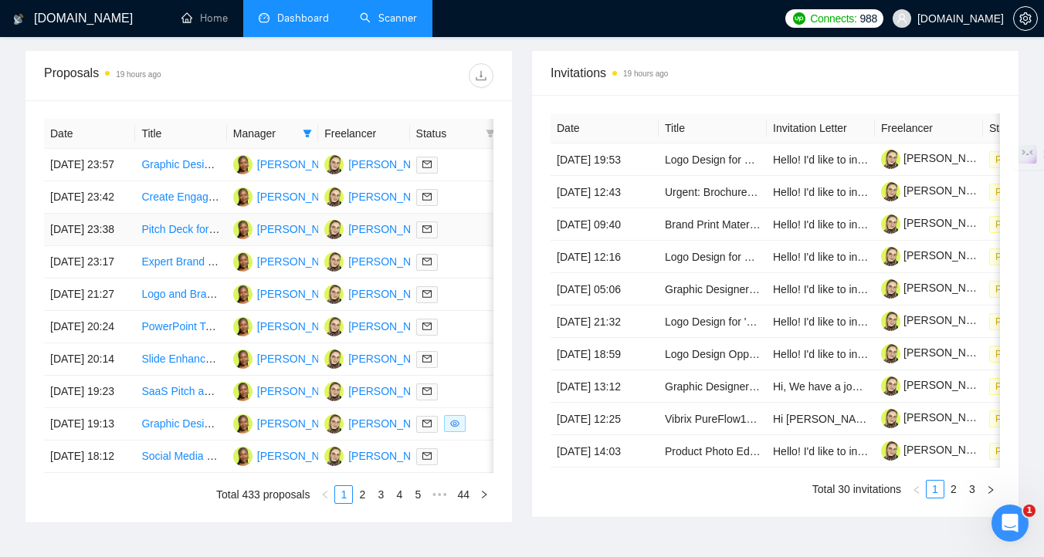
click at [458, 239] on div at bounding box center [455, 230] width 79 height 18
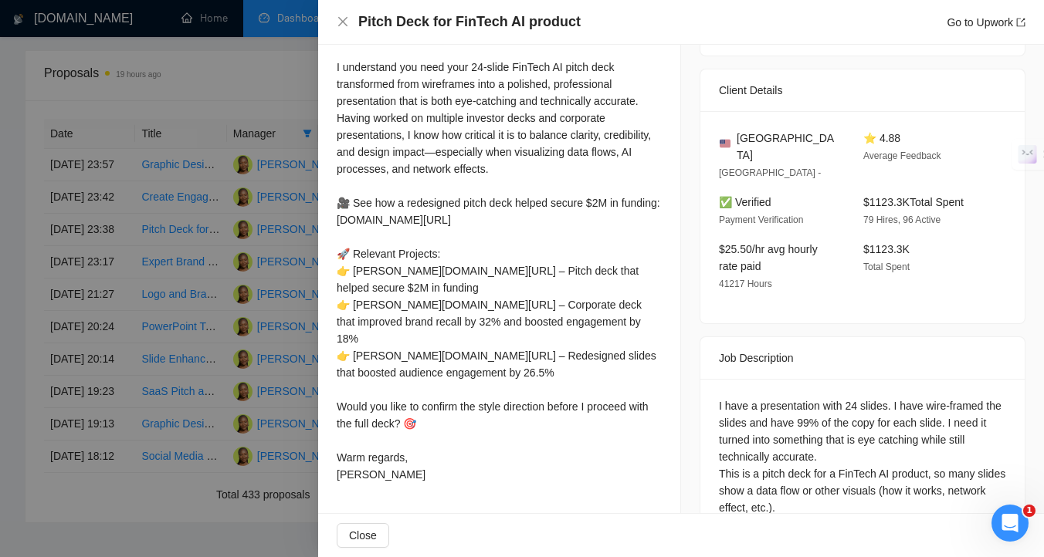
scroll to position [378, 0]
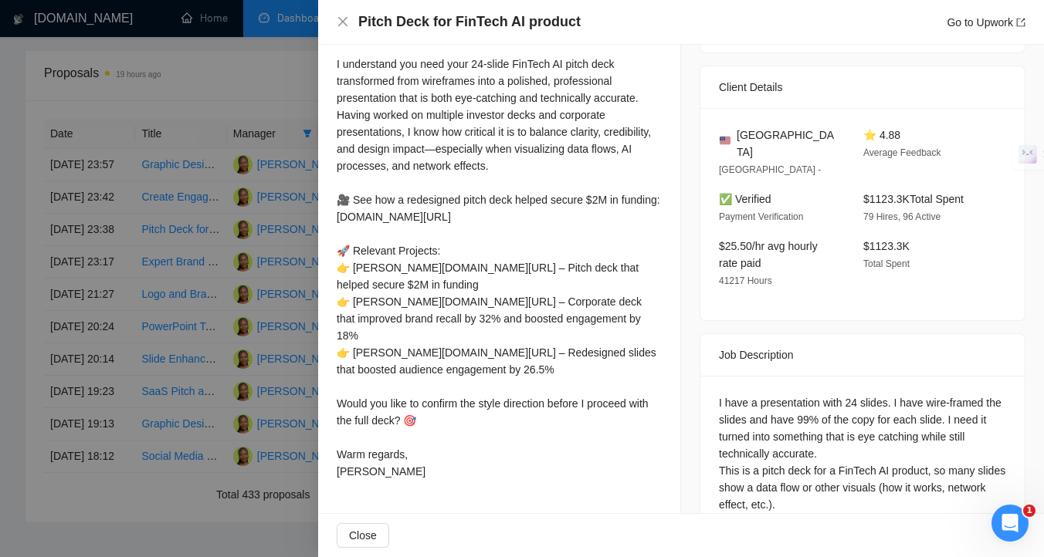
click at [218, 293] on div at bounding box center [522, 278] width 1044 height 557
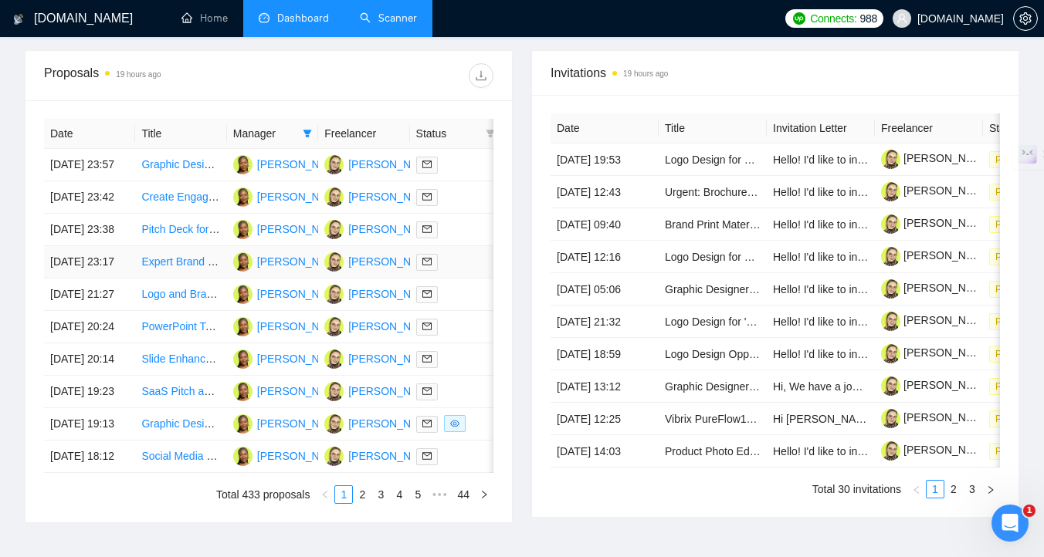
click at [469, 279] on td at bounding box center [455, 262] width 91 height 32
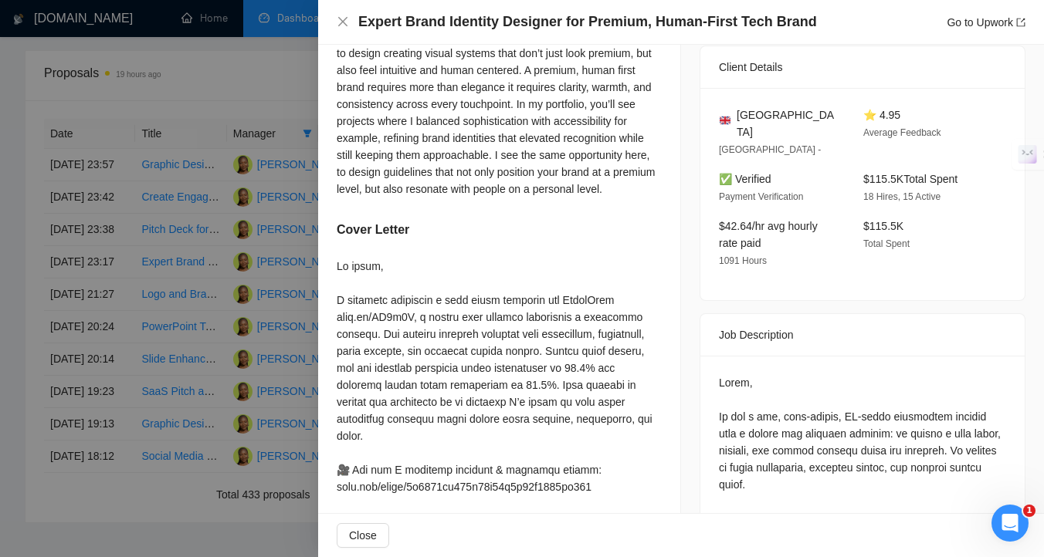
click at [131, 348] on div at bounding box center [522, 278] width 1044 height 557
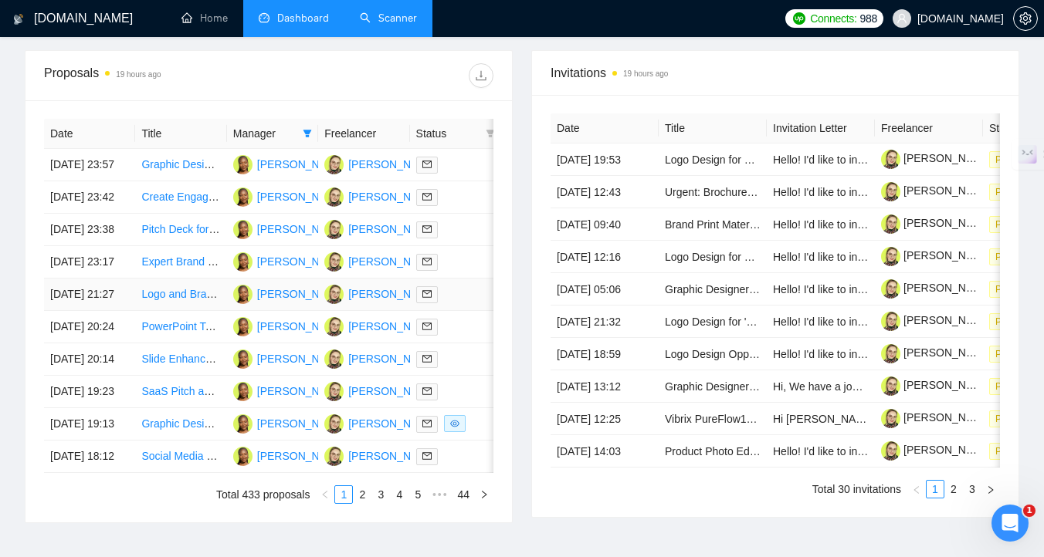
click at [455, 303] on div at bounding box center [455, 295] width 79 height 18
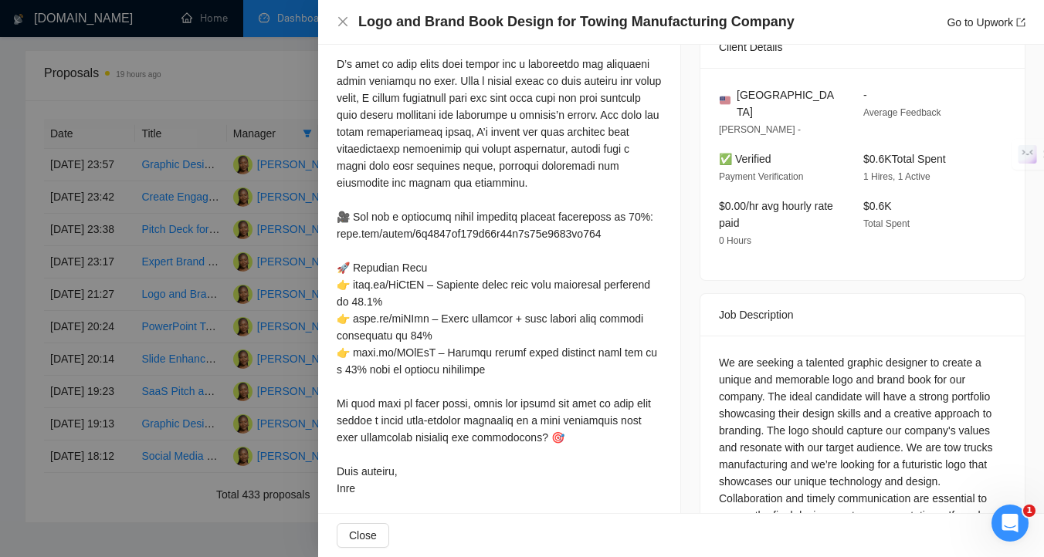
click at [185, 384] on div at bounding box center [522, 278] width 1044 height 557
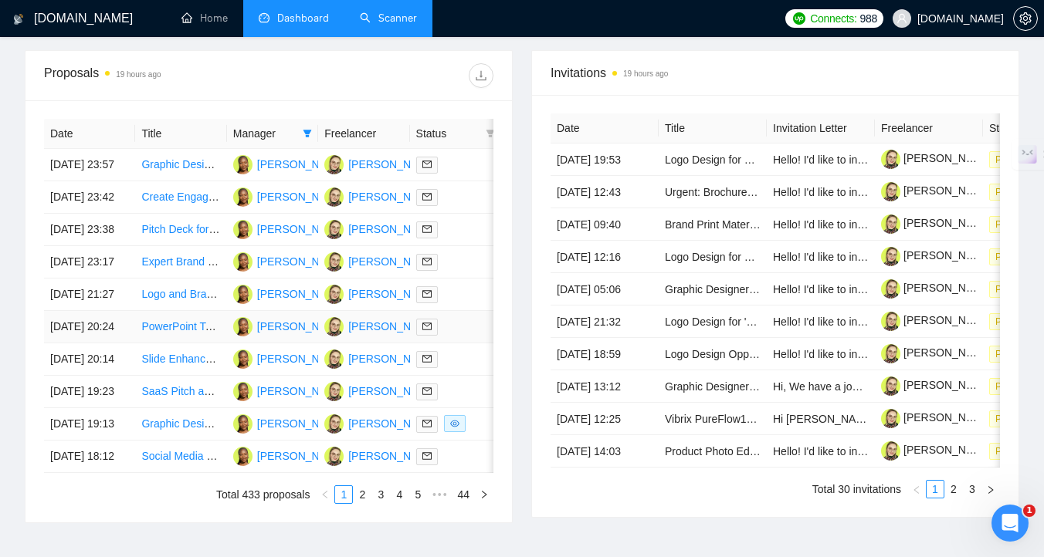
click at [483, 336] on div at bounding box center [455, 327] width 79 height 18
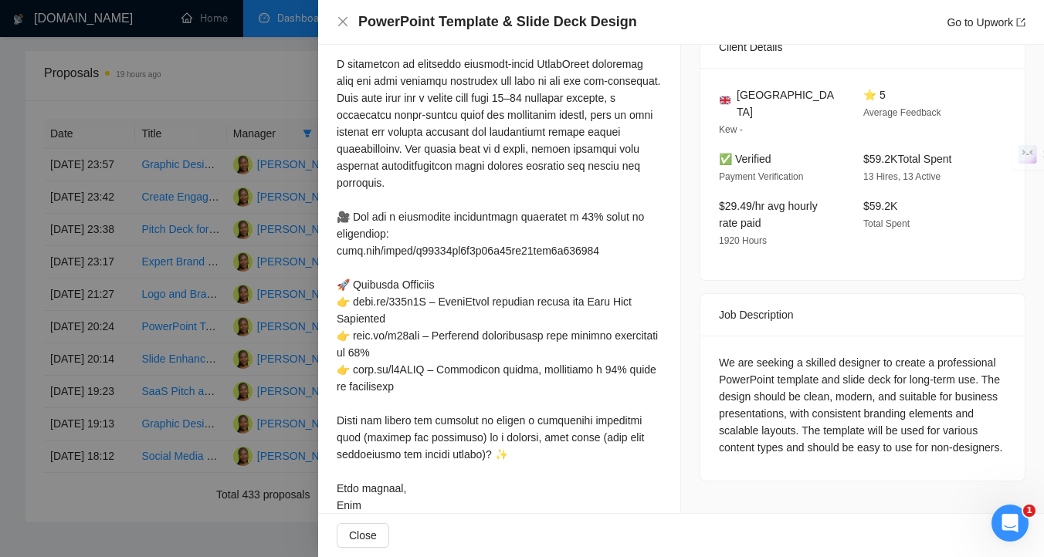
click at [212, 405] on div at bounding box center [522, 278] width 1044 height 557
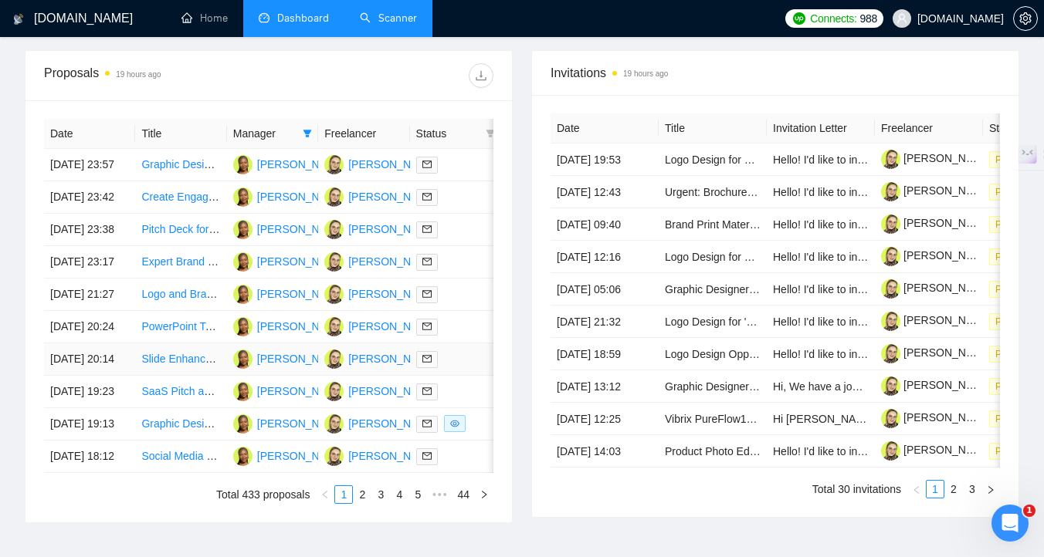
click at [469, 368] on div at bounding box center [455, 360] width 79 height 18
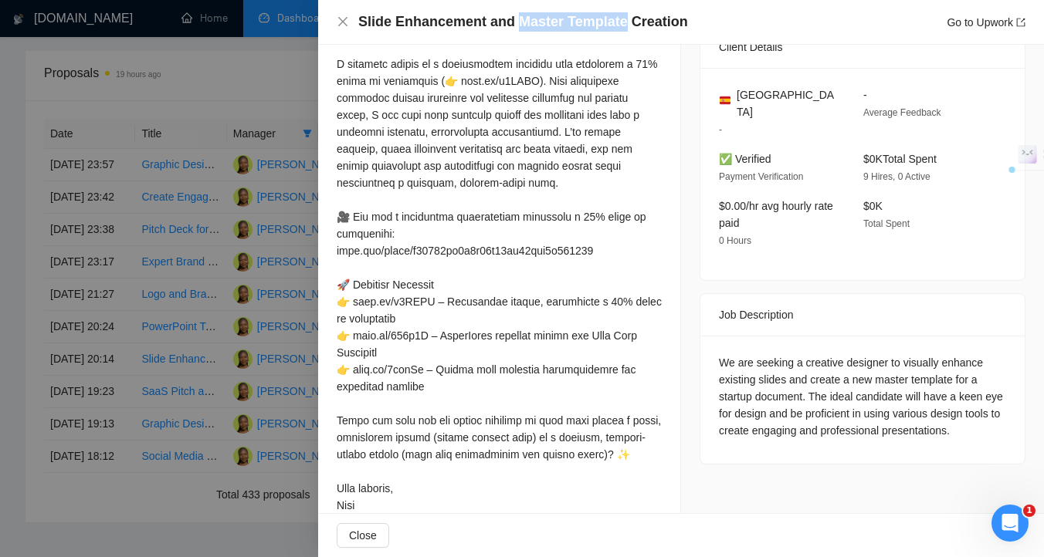
drag, startPoint x: 513, startPoint y: 22, endPoint x: 622, endPoint y: 24, distance: 108.1
click at [622, 24] on h4 "Slide Enhancement and Master Template Creation" at bounding box center [523, 21] width 330 height 19
copy h4 "Master Template"
click at [257, 279] on div at bounding box center [522, 278] width 1044 height 557
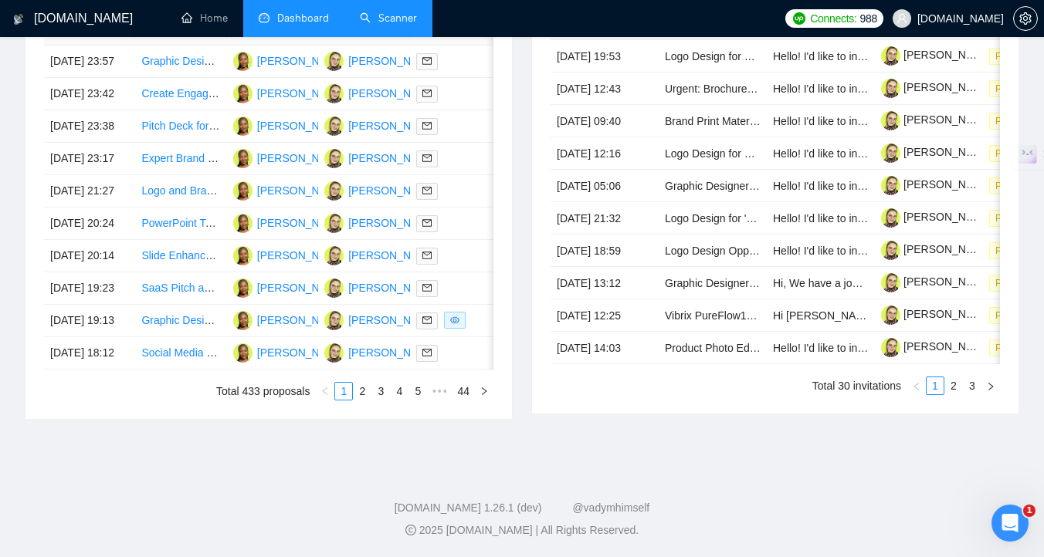
scroll to position [751, 0]
click at [471, 297] on div at bounding box center [455, 288] width 79 height 18
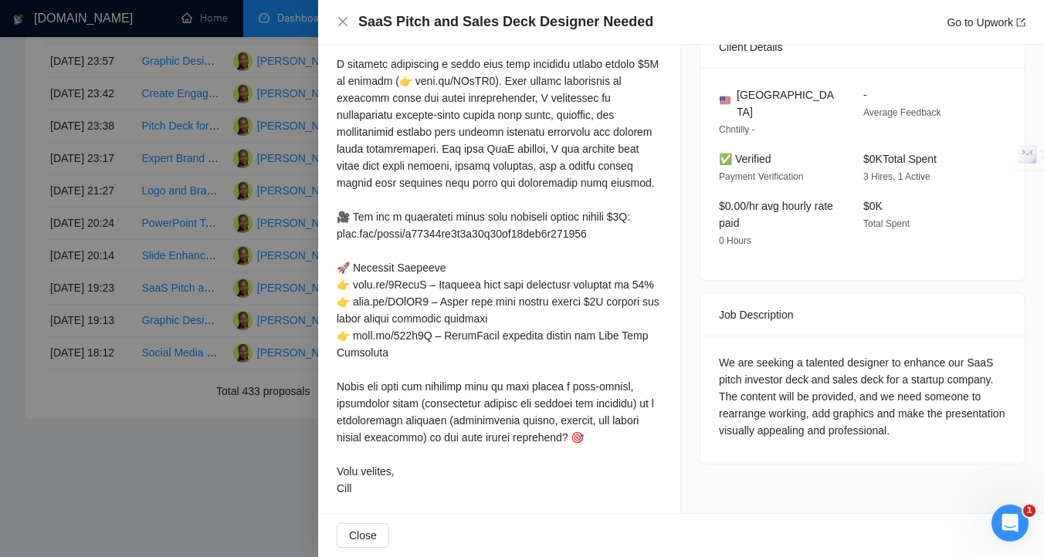
click at [272, 326] on div at bounding box center [522, 278] width 1044 height 557
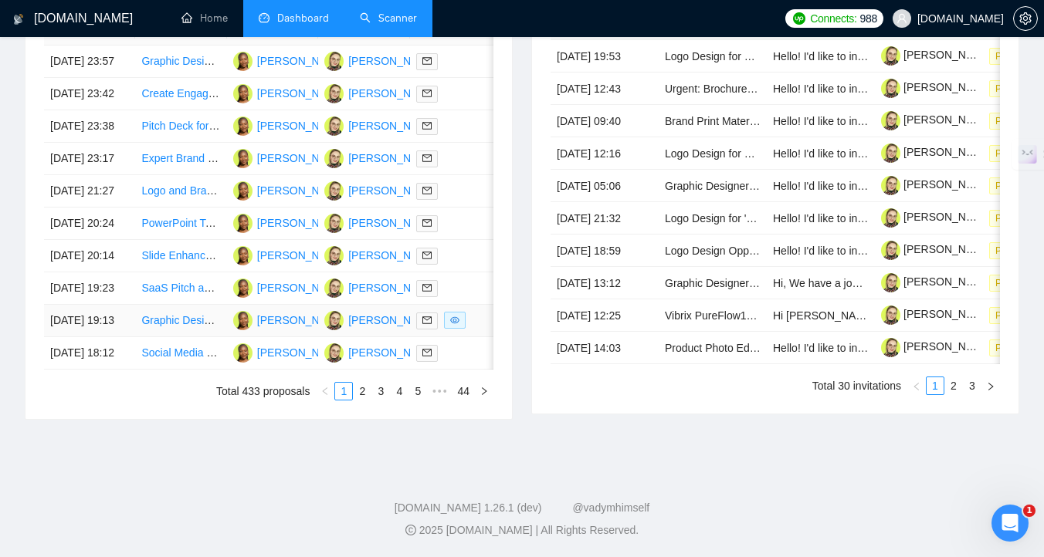
click at [483, 337] on td at bounding box center [455, 321] width 91 height 32
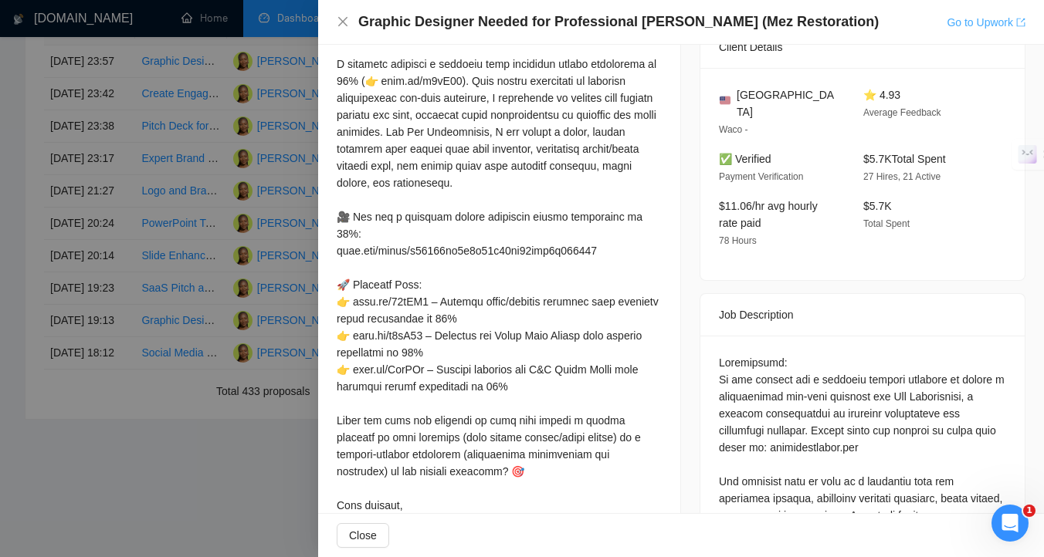
click at [973, 23] on link "Go to Upwork" at bounding box center [986, 22] width 79 height 12
click at [240, 337] on div at bounding box center [522, 278] width 1044 height 557
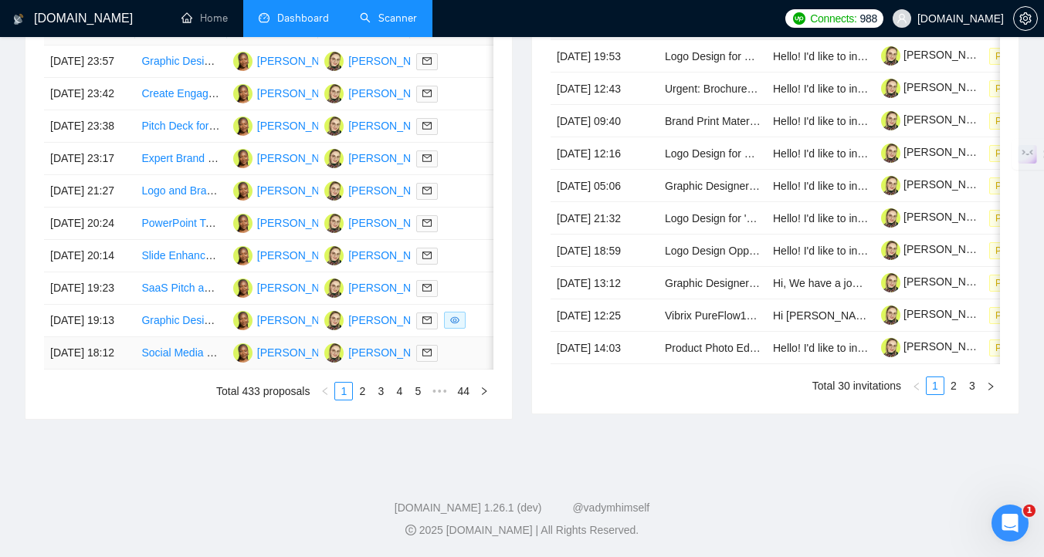
click at [479, 362] on div at bounding box center [455, 353] width 79 height 18
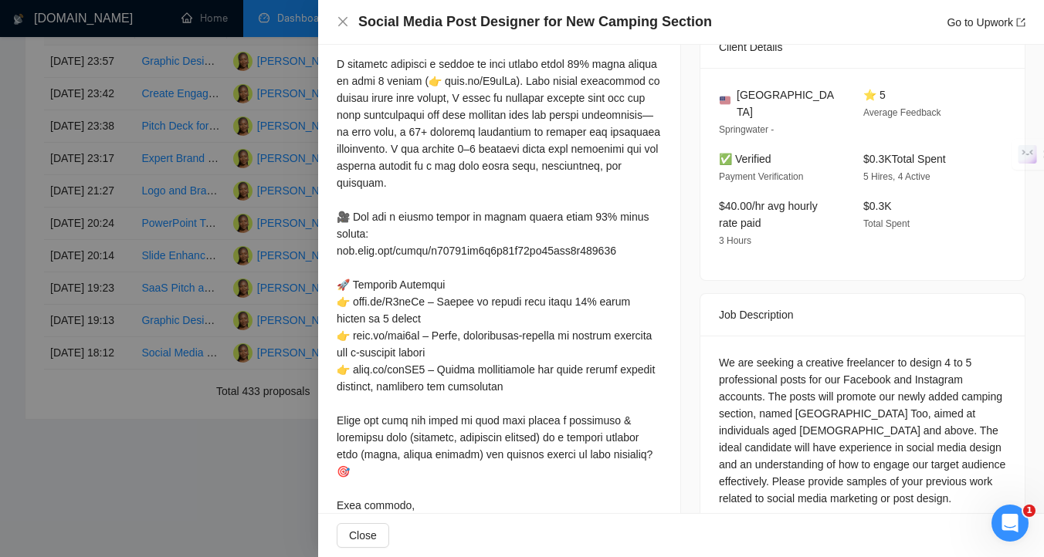
click at [174, 382] on div at bounding box center [522, 278] width 1044 height 557
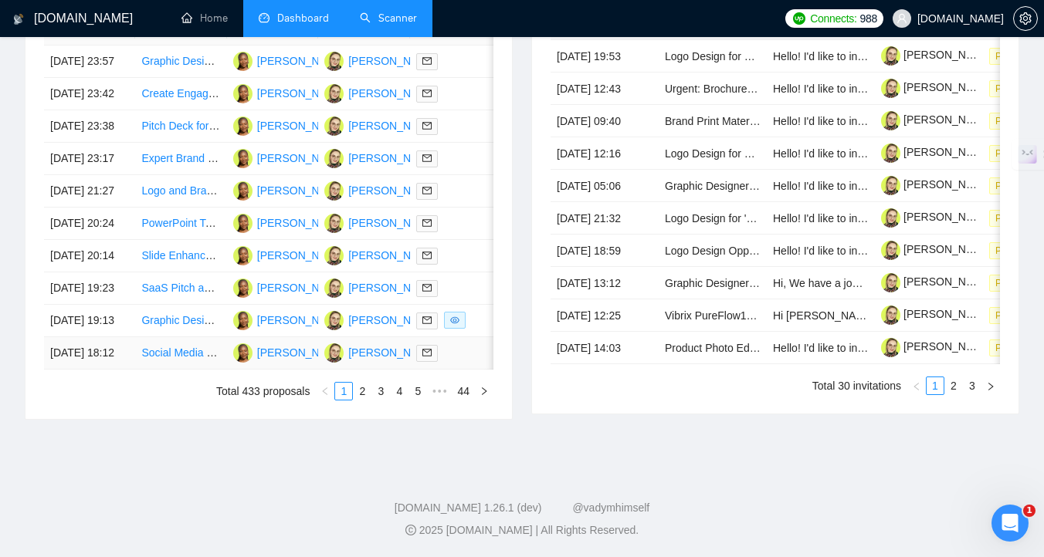
click at [475, 370] on td at bounding box center [455, 353] width 91 height 32
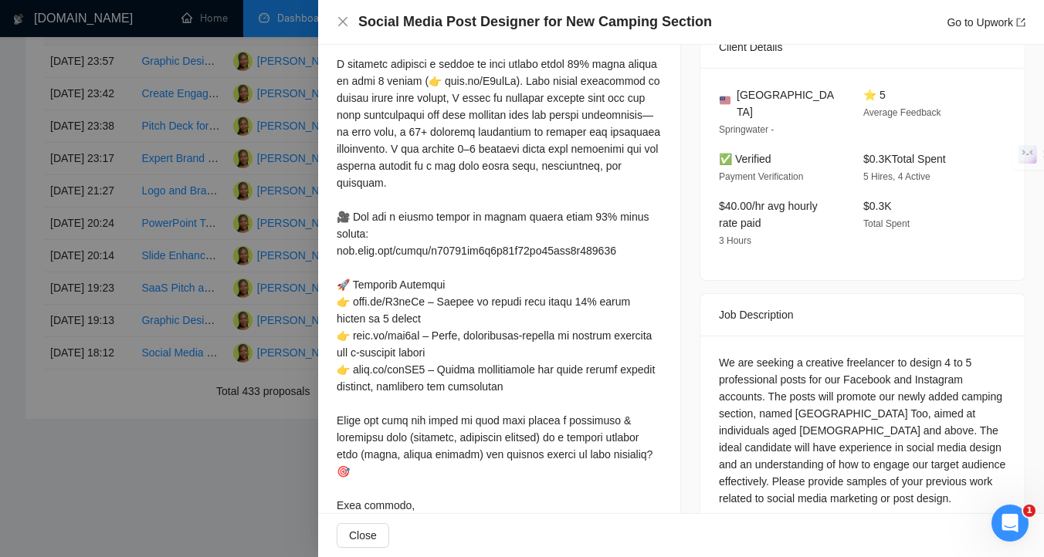
click at [178, 510] on div at bounding box center [522, 278] width 1044 height 557
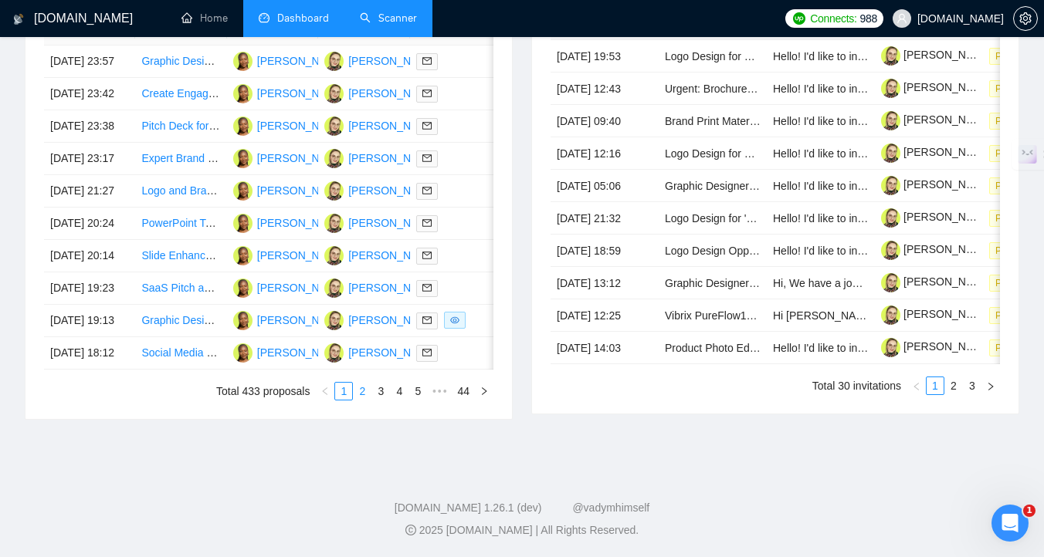
click at [356, 400] on link "2" at bounding box center [362, 391] width 17 height 17
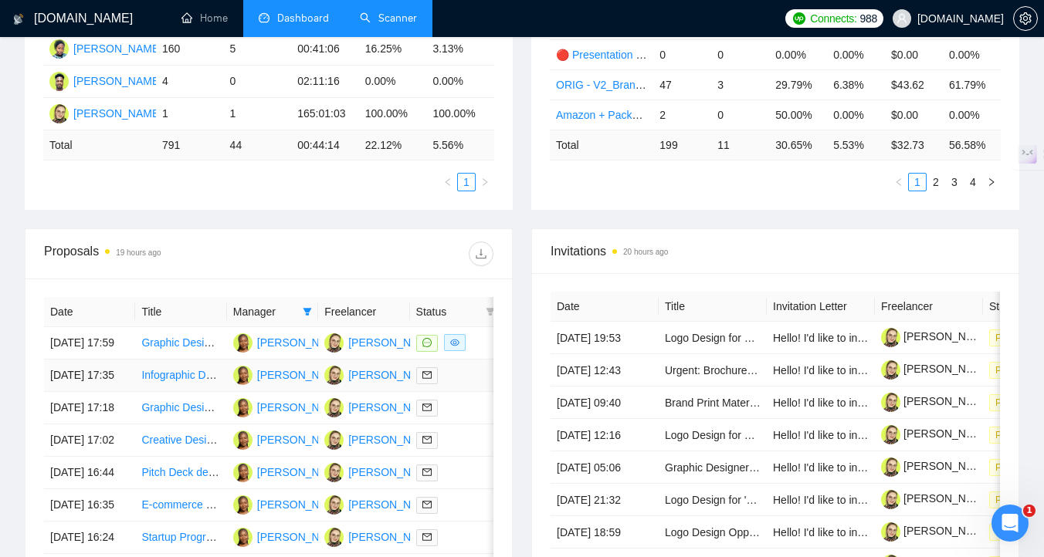
scroll to position [482, 0]
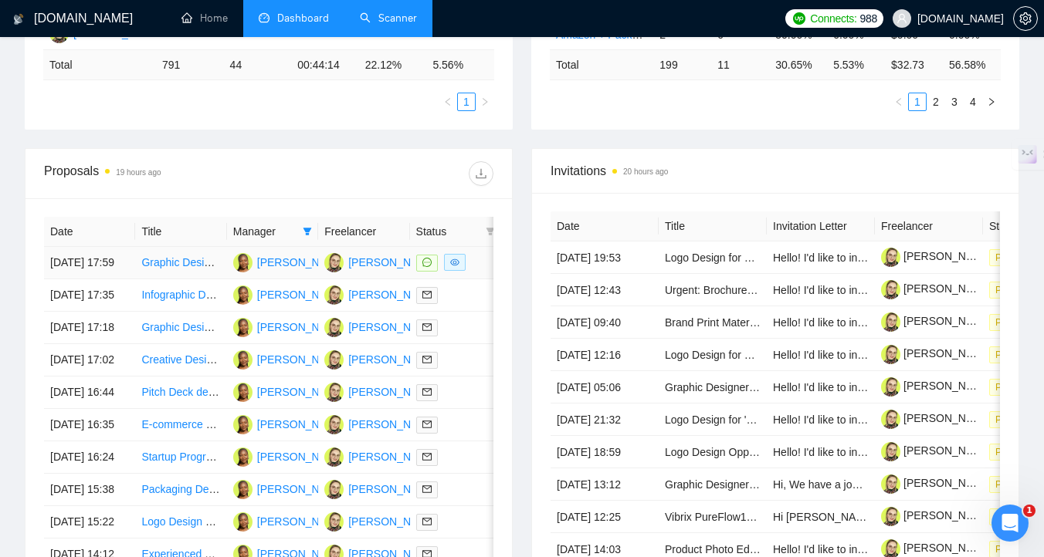
click at [478, 272] on div at bounding box center [455, 263] width 79 height 18
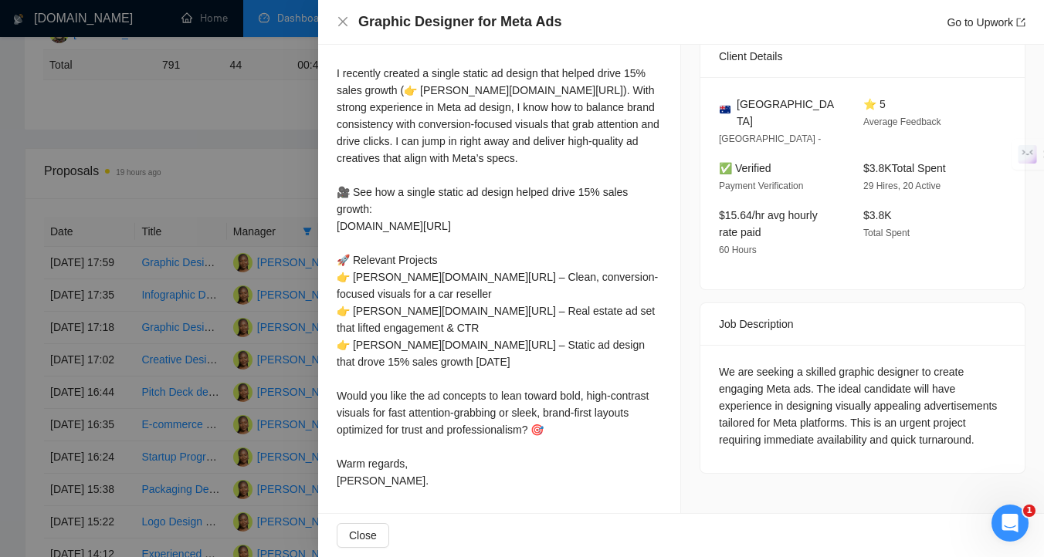
click at [225, 316] on div at bounding box center [522, 278] width 1044 height 557
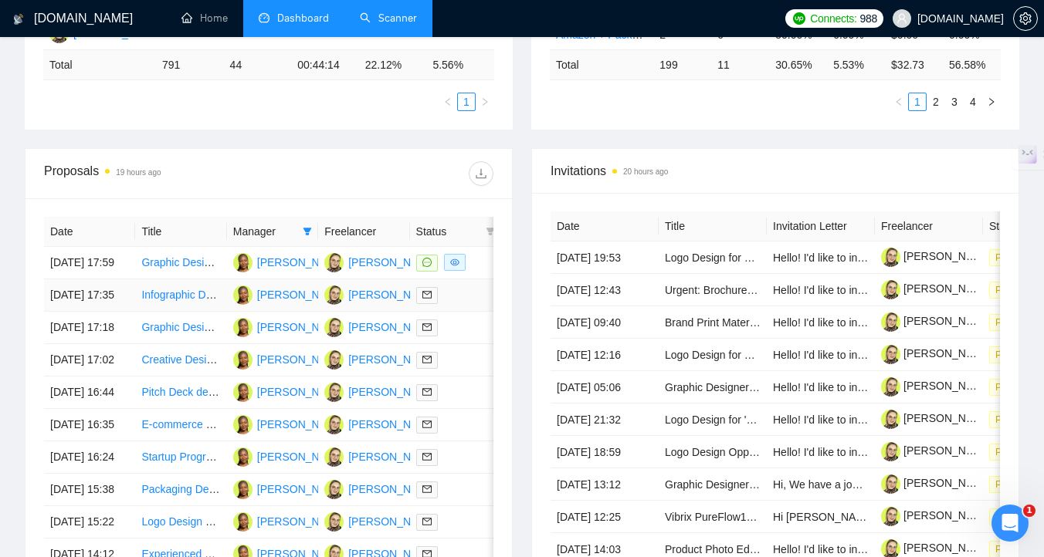
click at [478, 304] on div at bounding box center [455, 295] width 79 height 18
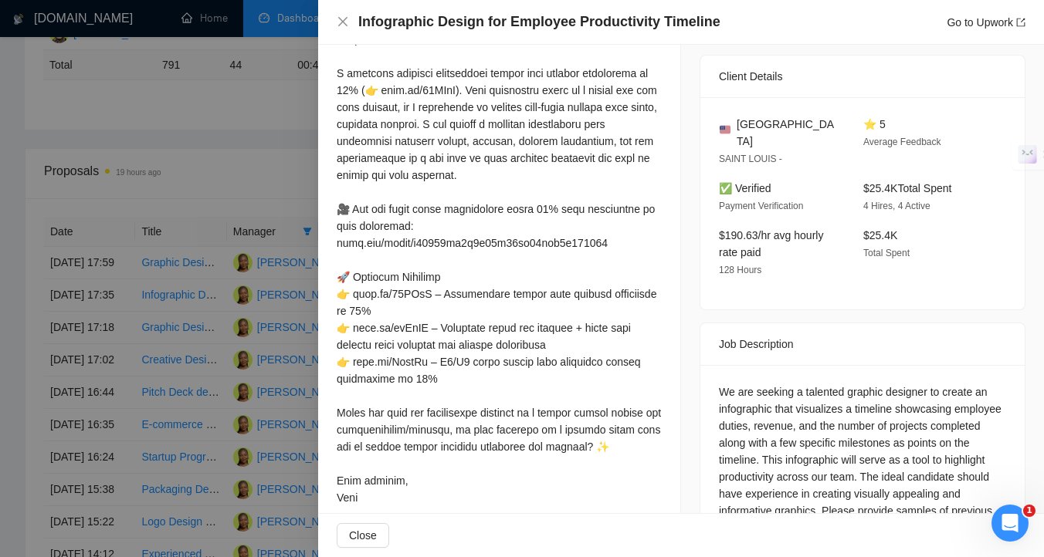
click at [195, 410] on div at bounding box center [522, 278] width 1044 height 557
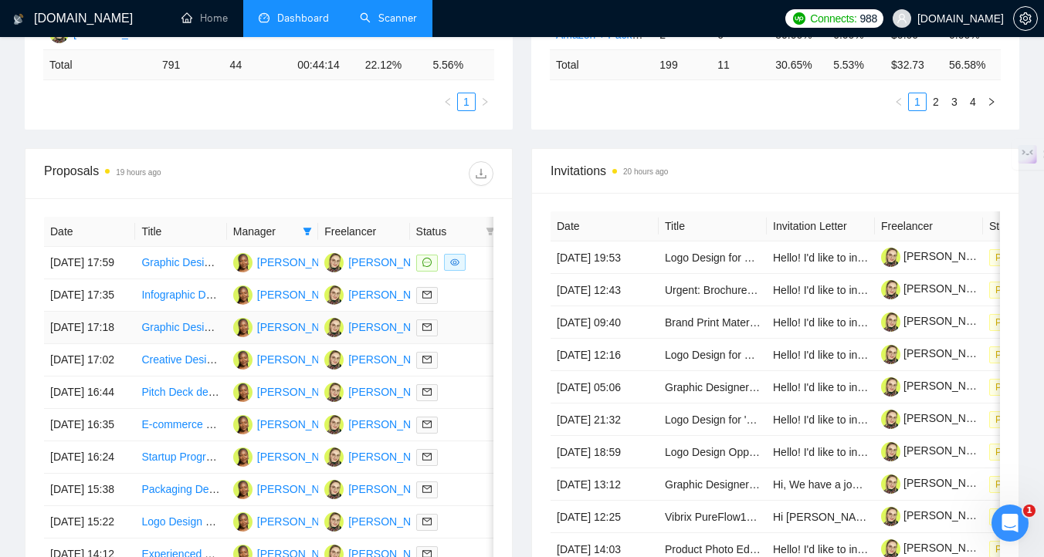
click at [459, 344] on td at bounding box center [455, 328] width 91 height 32
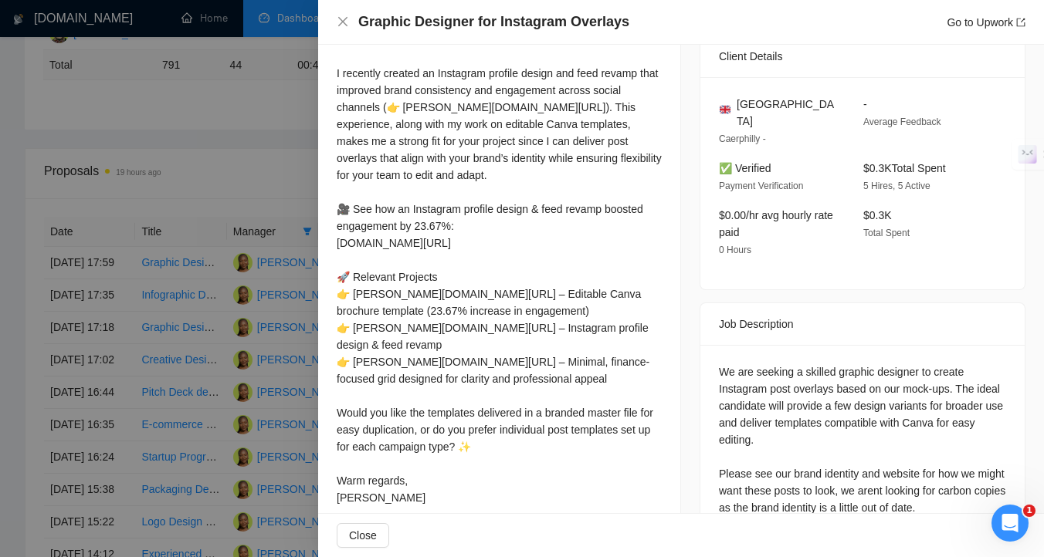
click at [253, 395] on div at bounding box center [522, 278] width 1044 height 557
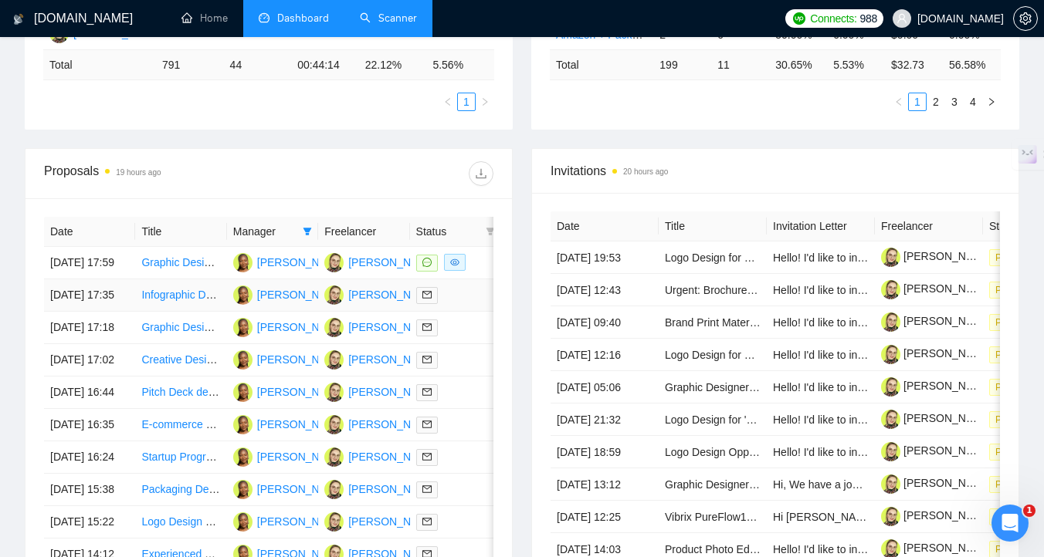
click at [461, 304] on div at bounding box center [455, 295] width 79 height 18
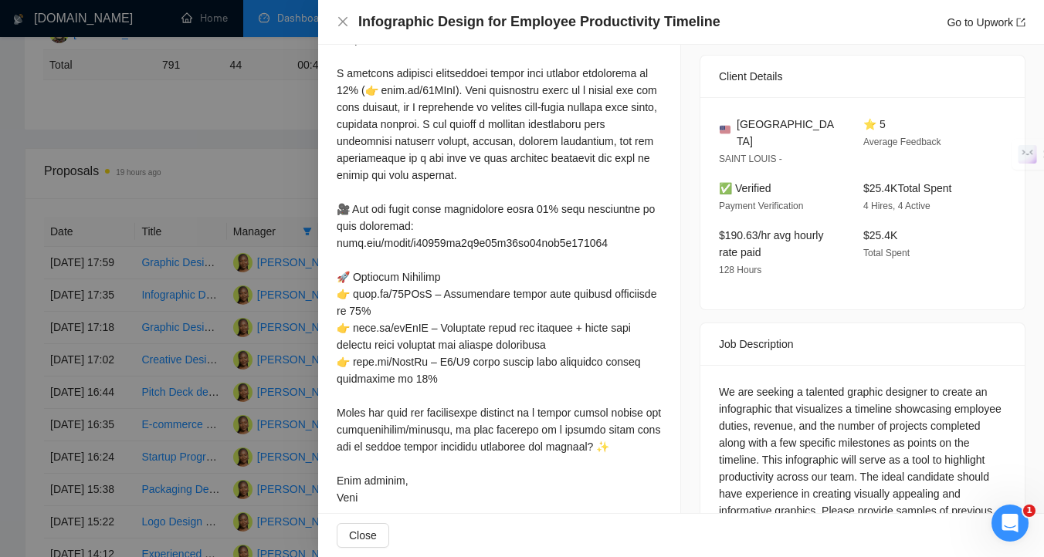
click at [259, 381] on div at bounding box center [522, 278] width 1044 height 557
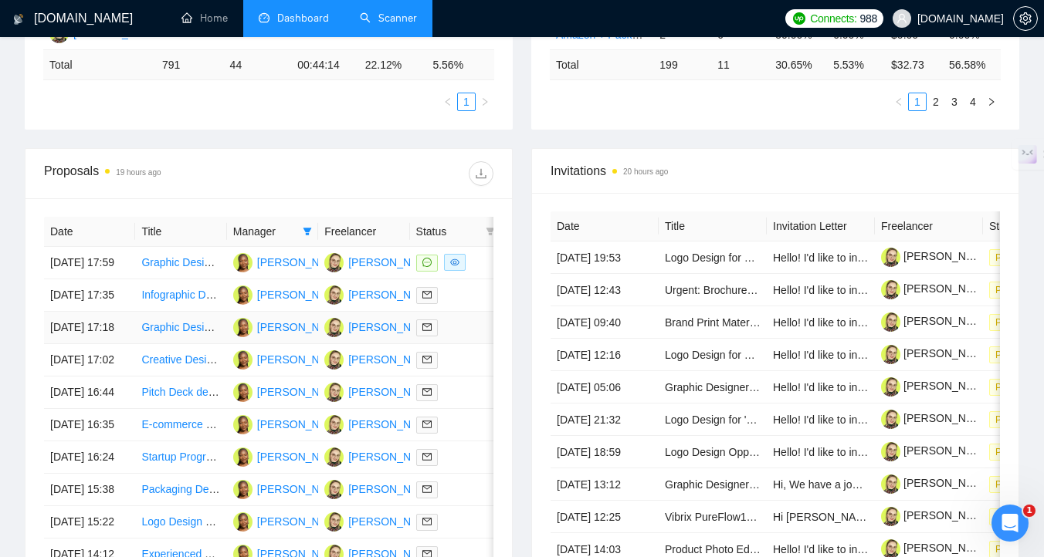
click at [457, 344] on td at bounding box center [455, 328] width 91 height 32
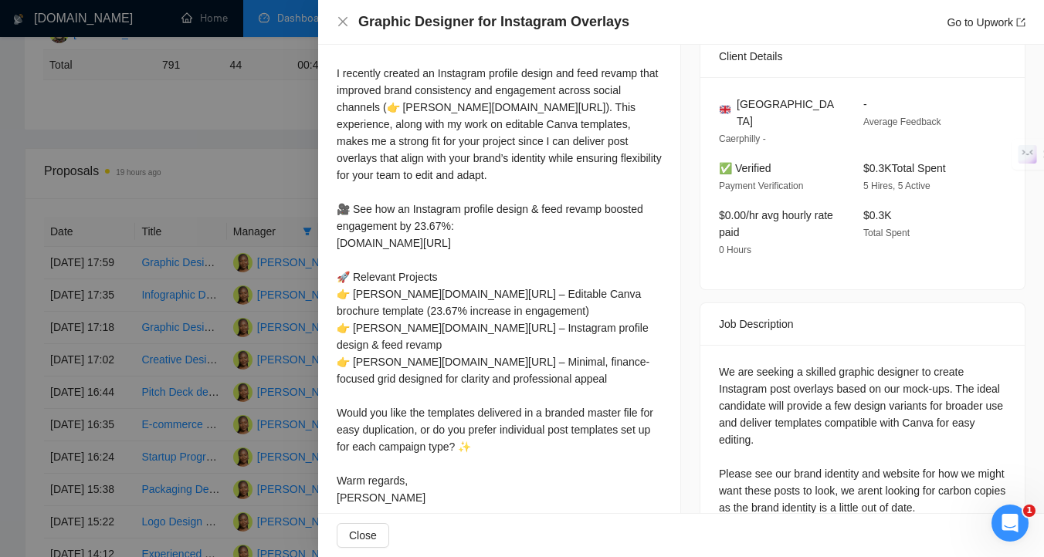
click at [156, 369] on div at bounding box center [522, 278] width 1044 height 557
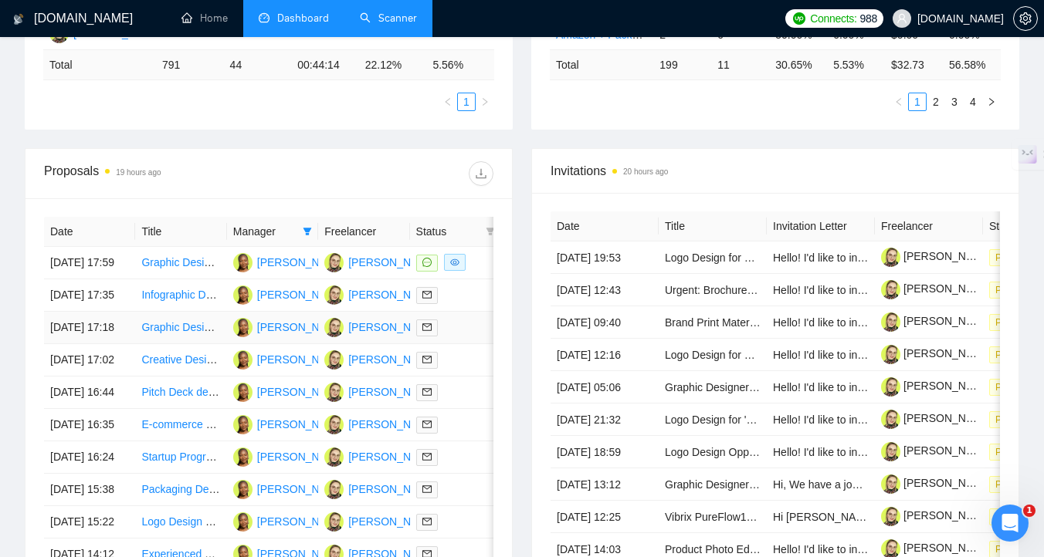
click at [470, 344] on td at bounding box center [455, 328] width 91 height 32
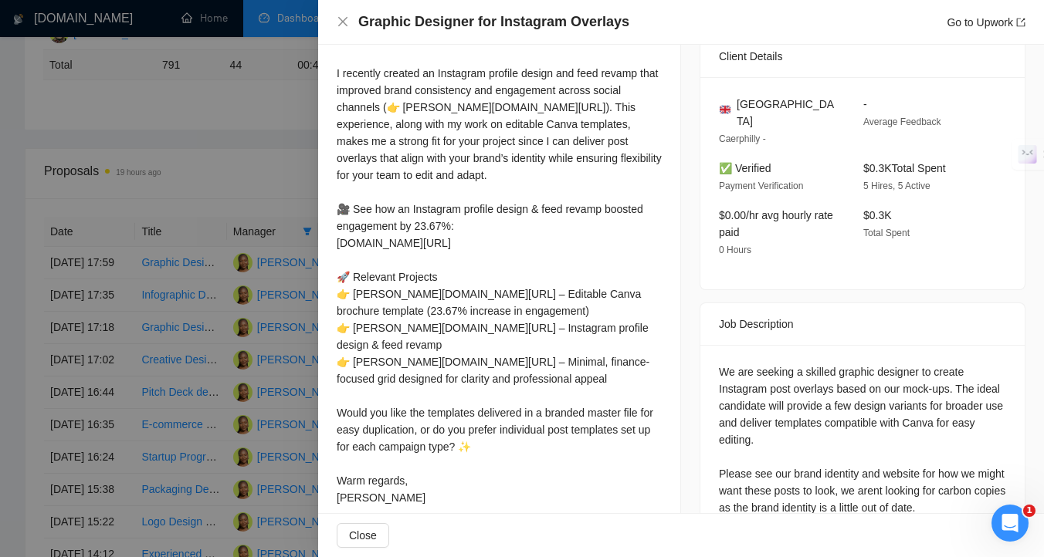
click at [179, 402] on div at bounding box center [522, 278] width 1044 height 557
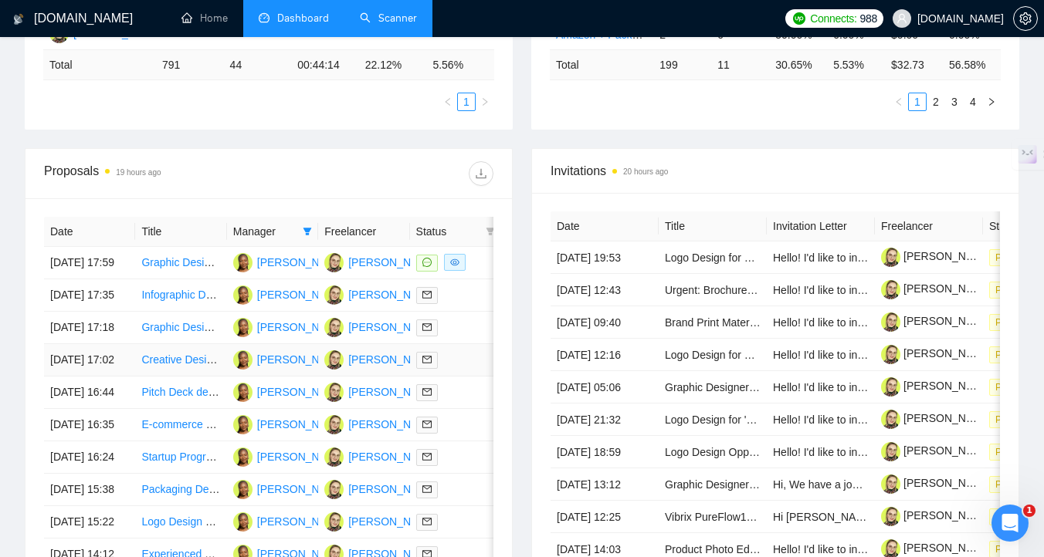
click at [468, 369] on div at bounding box center [455, 360] width 79 height 18
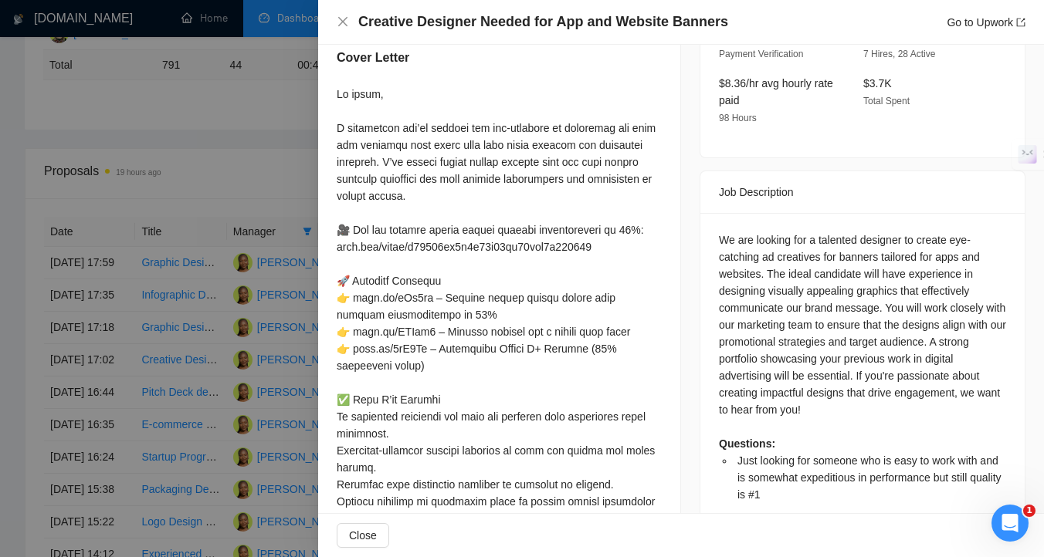
scroll to position [448, 0]
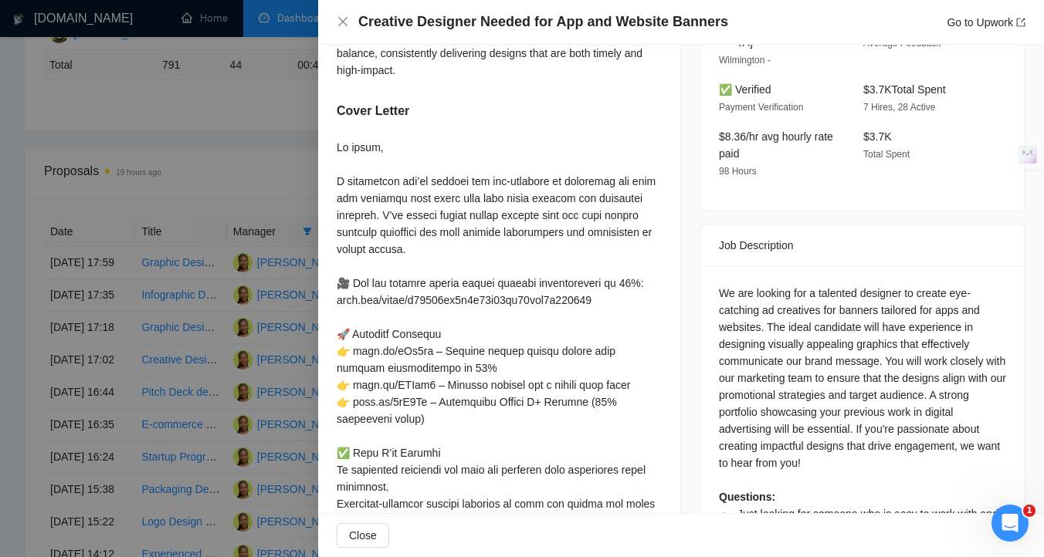
click at [218, 388] on div at bounding box center [522, 278] width 1044 height 557
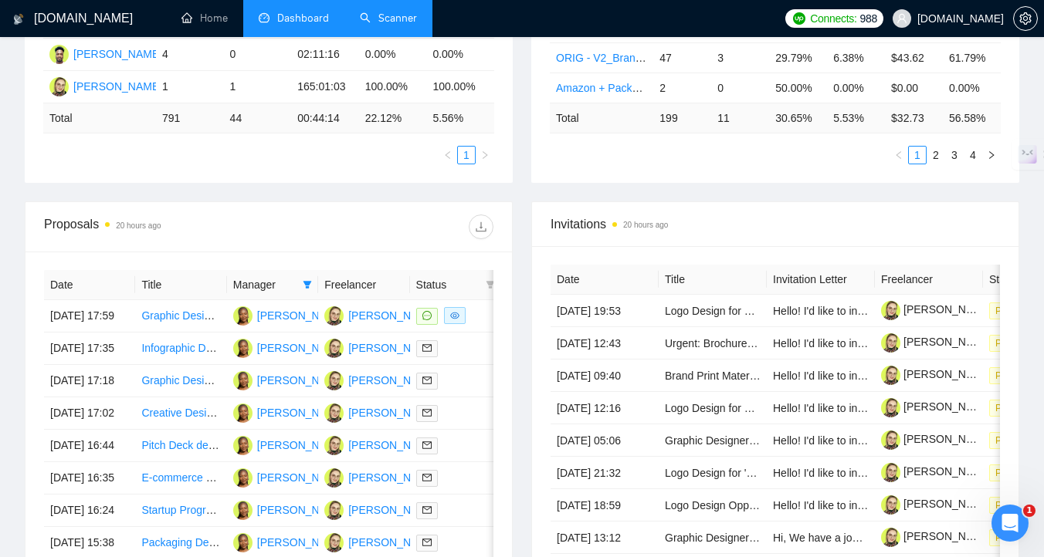
scroll to position [485, 0]
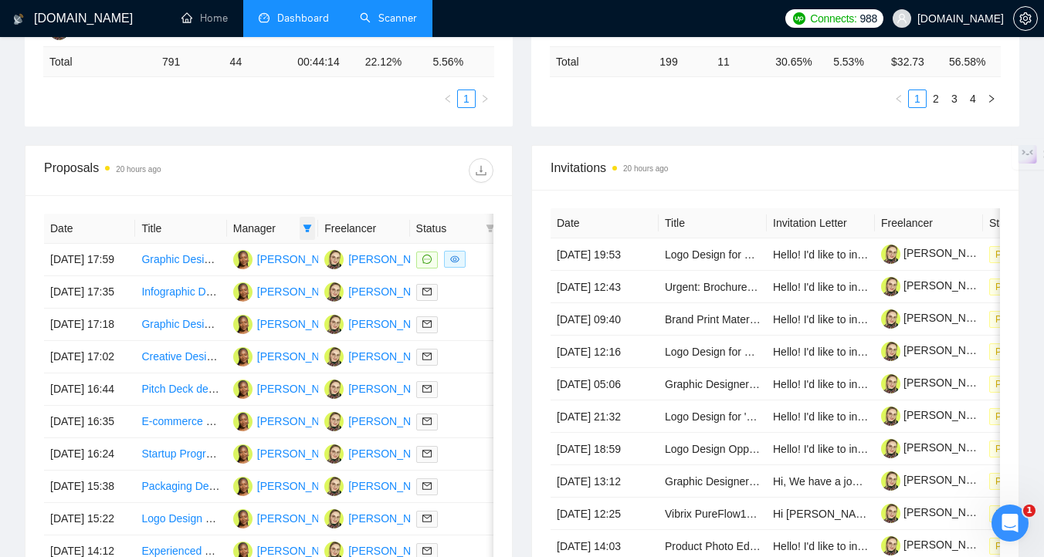
click at [305, 230] on icon "filter" at bounding box center [307, 228] width 9 height 9
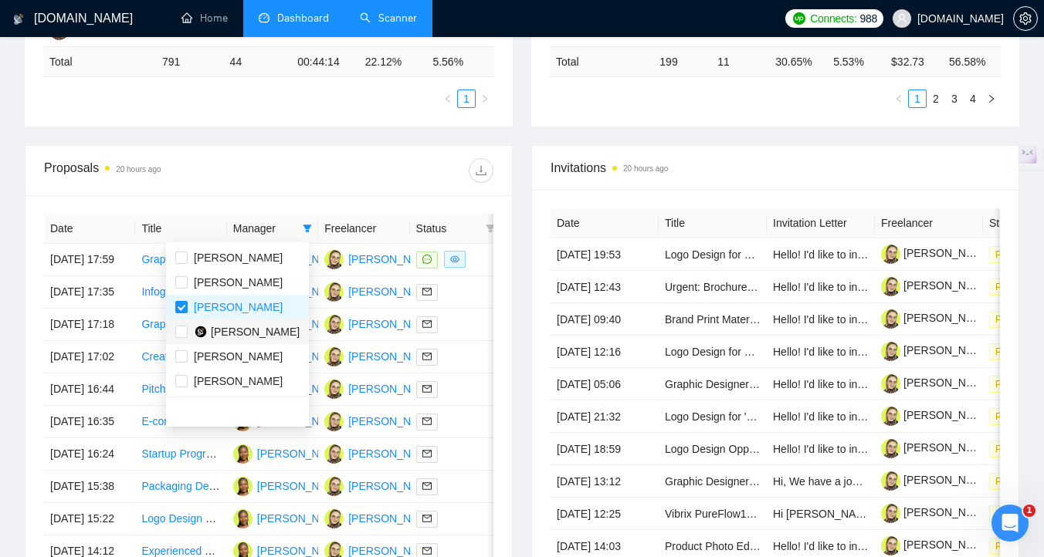
click at [259, 328] on span "[PERSON_NAME]" at bounding box center [255, 332] width 89 height 12
checkbox input "true"
click at [242, 309] on span "[PERSON_NAME]" at bounding box center [238, 307] width 89 height 12
checkbox input "false"
click at [526, 325] on div "Invitations 20 hours ago Date Title Invitation Letter Freelancer Status [DATE] …" at bounding box center [775, 381] width 506 height 473
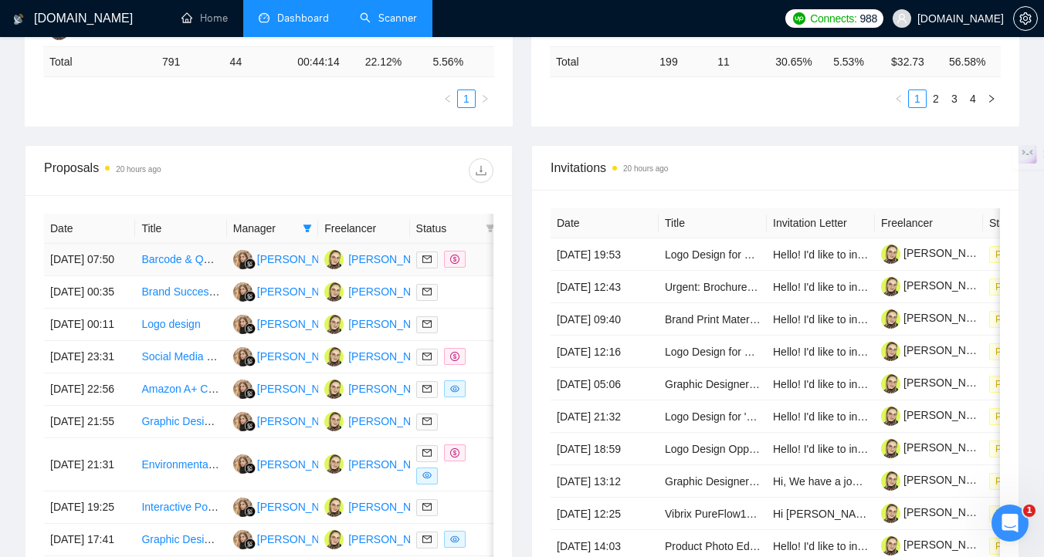
click at [481, 276] on td at bounding box center [455, 260] width 91 height 32
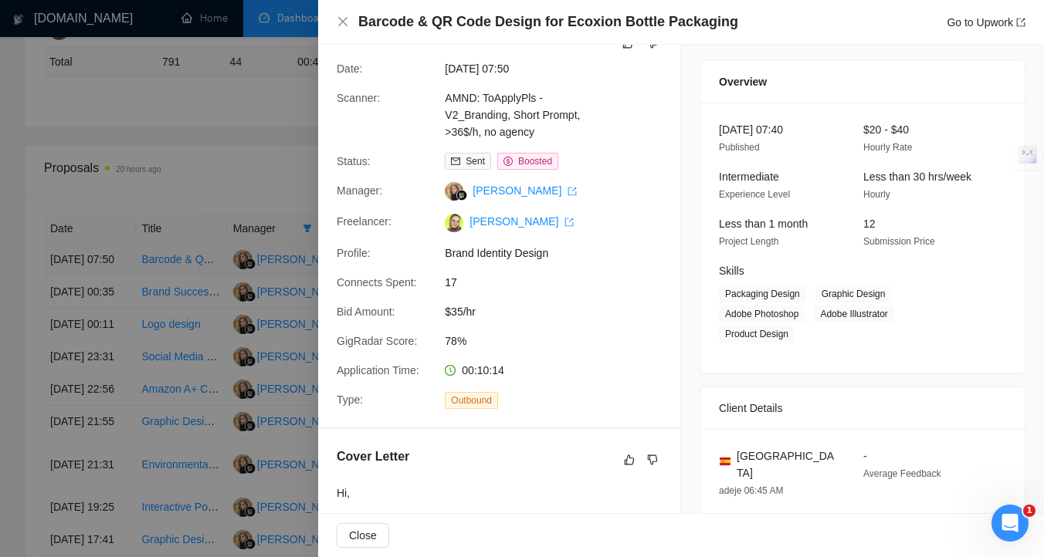
scroll to position [35, 0]
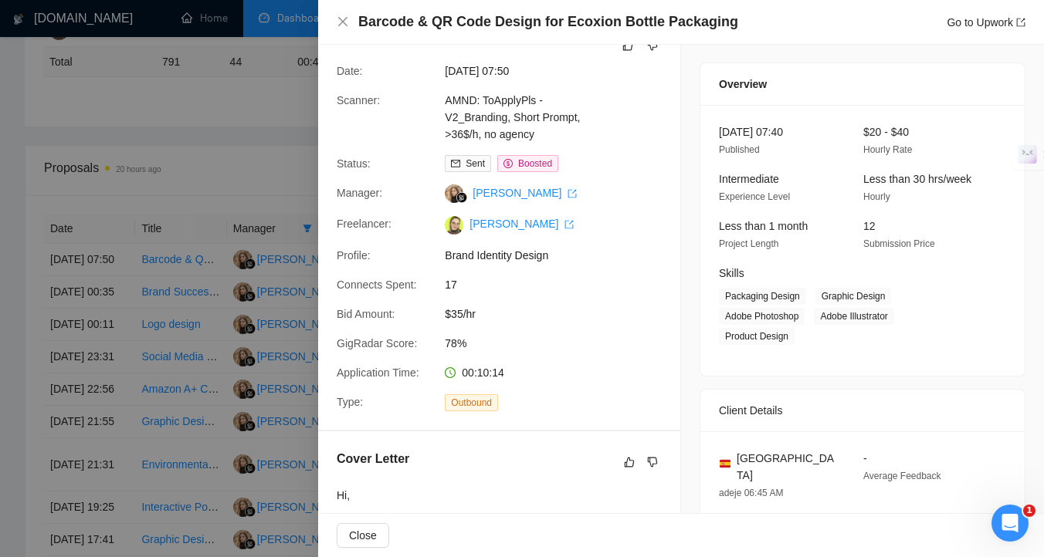
click at [261, 325] on div at bounding box center [522, 278] width 1044 height 557
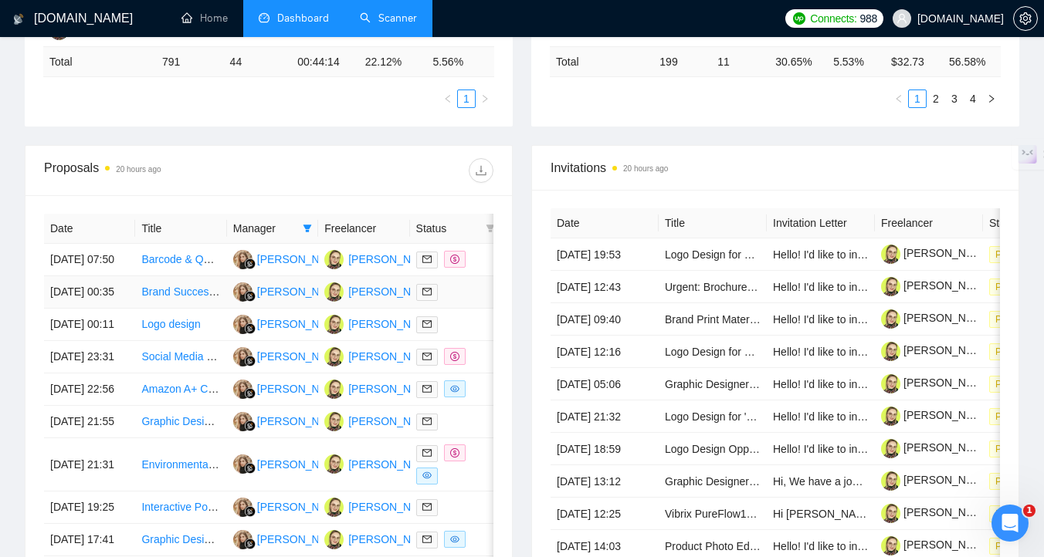
click at [472, 301] on div at bounding box center [455, 292] width 79 height 18
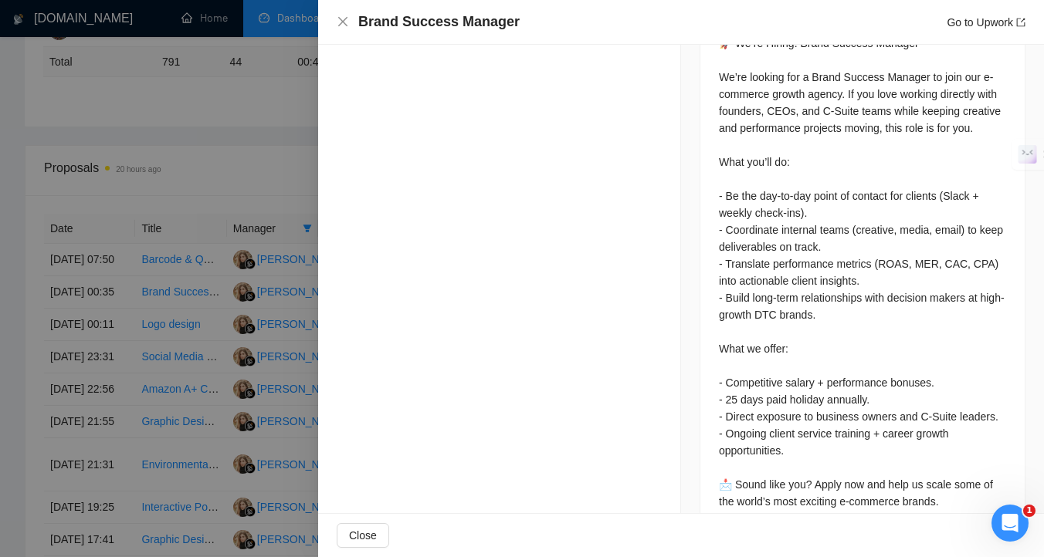
scroll to position [774, 0]
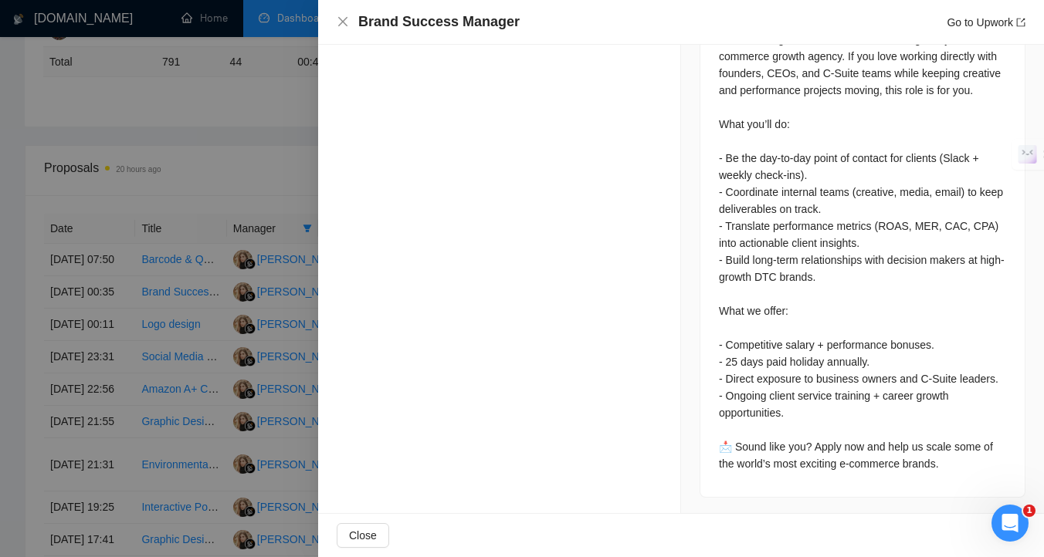
click at [800, 324] on div "🚀 We’re Hiring: Brand Success Manager We’re looking for a Brand Success Manager…" at bounding box center [862, 235] width 287 height 476
copy div "alary"
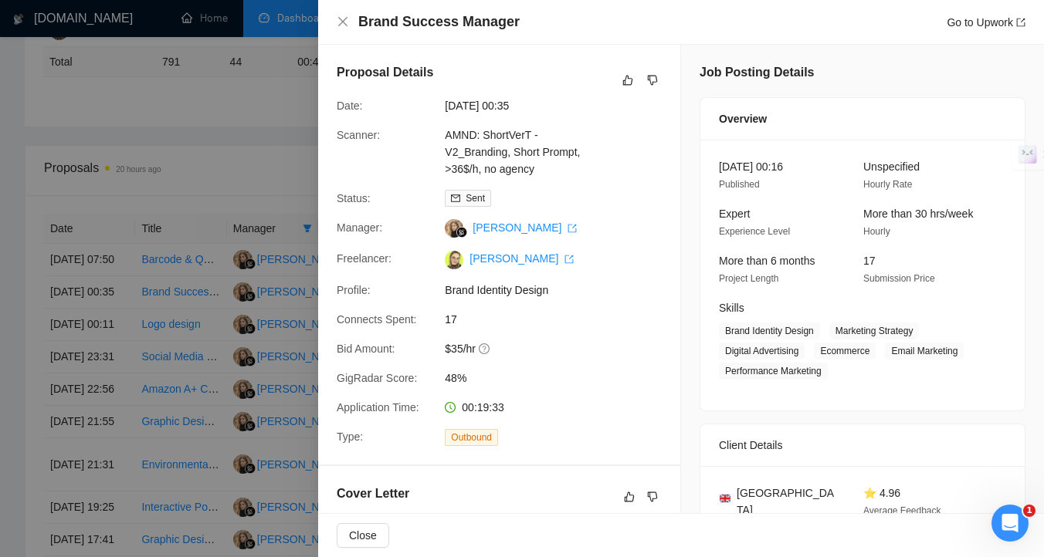
click at [194, 318] on div at bounding box center [522, 278] width 1044 height 557
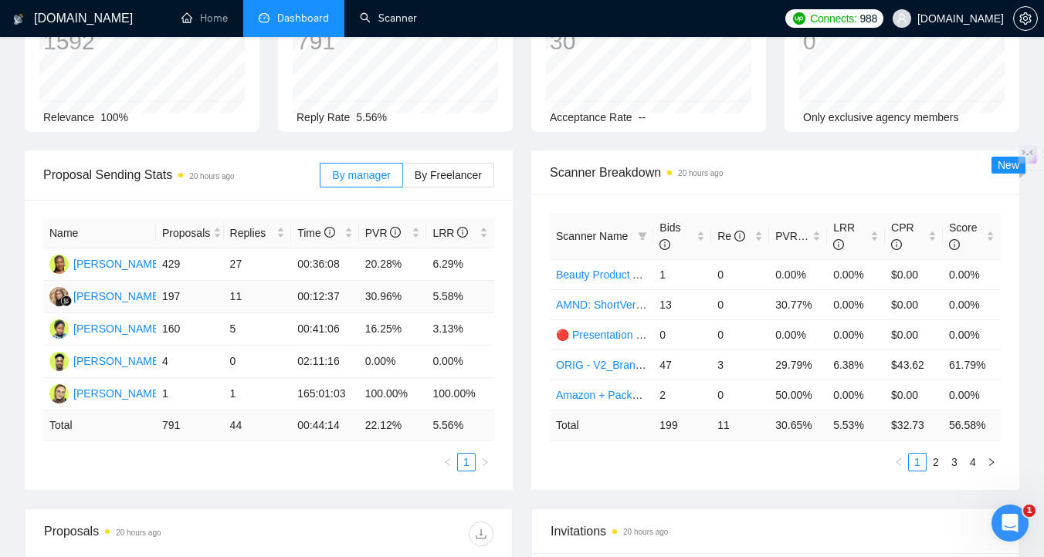
scroll to position [130, 0]
